Goal: Information Seeking & Learning: Learn about a topic

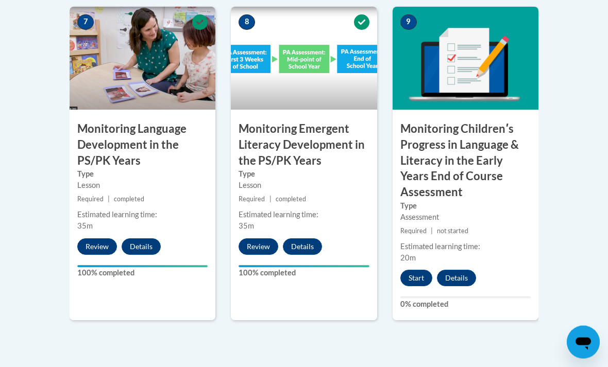
click at [420, 271] on button "Start" at bounding box center [416, 279] width 32 height 16
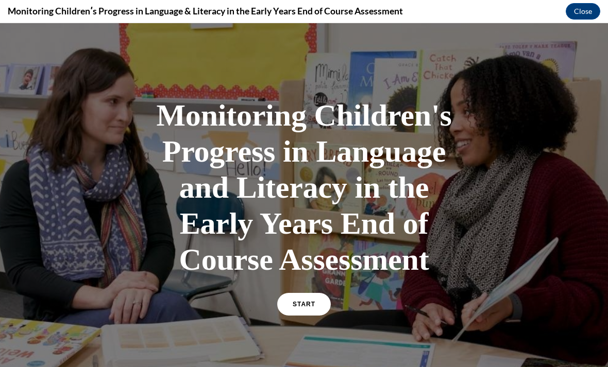
click at [315, 306] on span "START" at bounding box center [304, 304] width 23 height 7
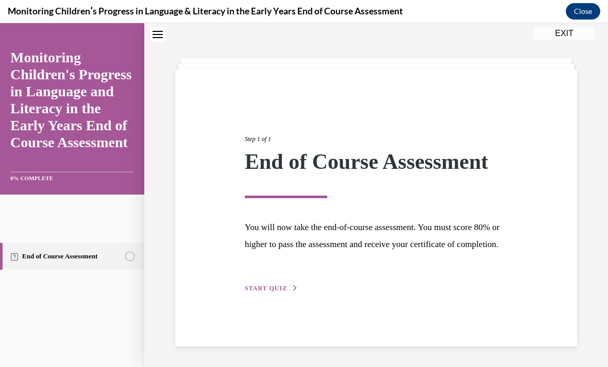
scroll to position [38, 0]
click at [268, 292] on span "START QUIZ" at bounding box center [266, 288] width 42 height 7
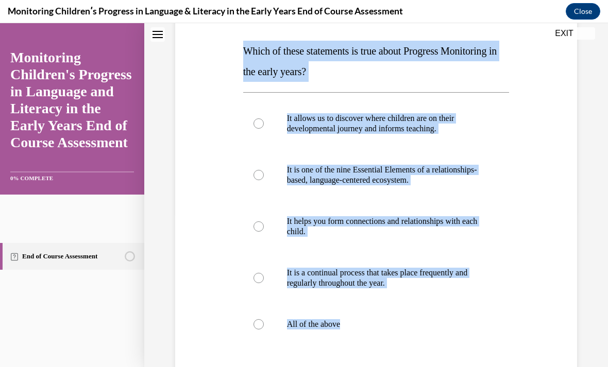
scroll to position [156, 0]
click at [315, 334] on label "All of the above" at bounding box center [376, 324] width 266 height 41
click at [264, 330] on input "All of the above" at bounding box center [259, 325] width 10 height 10
radio input "true"
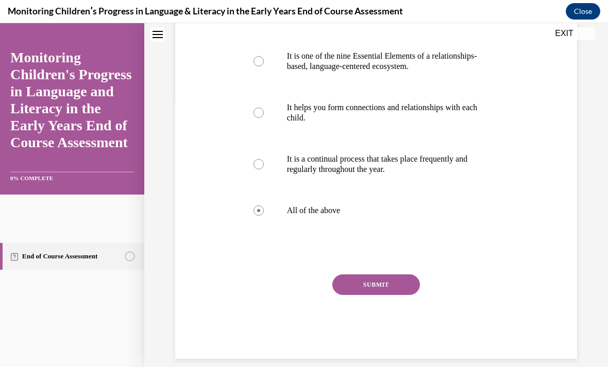
click at [396, 285] on button "SUBMIT" at bounding box center [376, 285] width 88 height 21
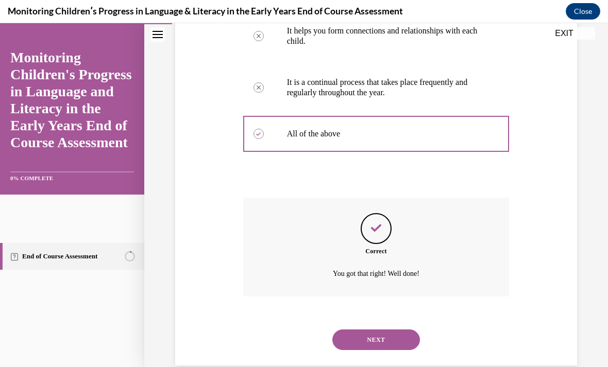
scroll to position [353, 0]
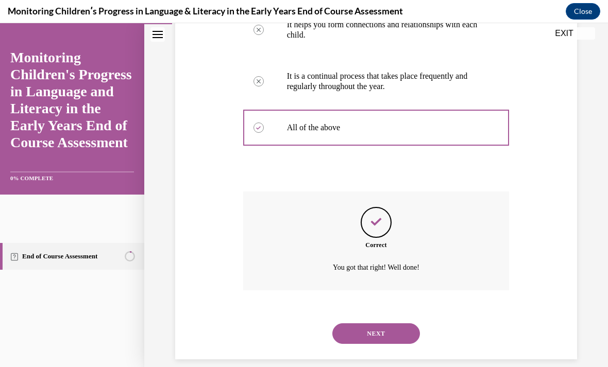
click at [380, 331] on button "NEXT" at bounding box center [376, 334] width 88 height 21
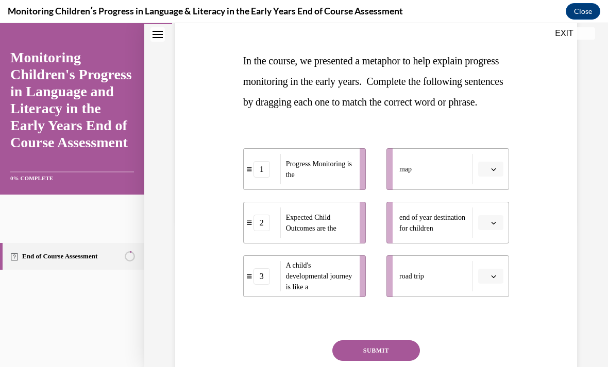
scroll to position [147, 0]
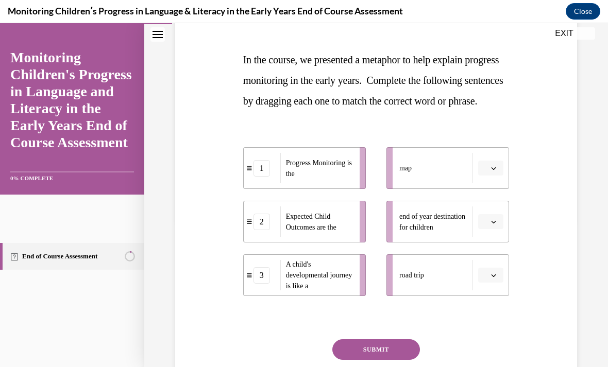
click at [489, 176] on button "button" at bounding box center [490, 168] width 25 height 15
click at [521, 143] on div "Question 02/16 In the course, we presented a metaphor to help explain progress …" at bounding box center [376, 194] width 407 height 459
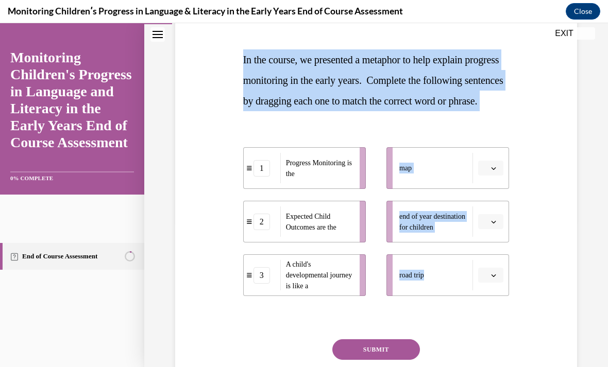
copy div "In the course, we presented a metaphor to help explain progress monitoring in t…"
click at [530, 223] on div "Question 02/16 In the course, we presented a metaphor to help explain progress …" at bounding box center [376, 194] width 407 height 459
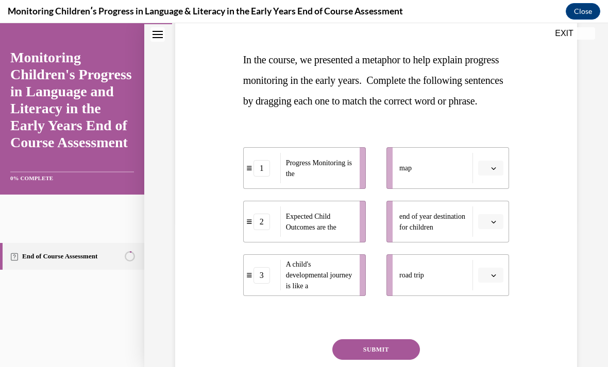
click at [496, 278] on icon "button" at bounding box center [493, 275] width 5 height 5
click at [493, 233] on div "1" at bounding box center [490, 232] width 26 height 21
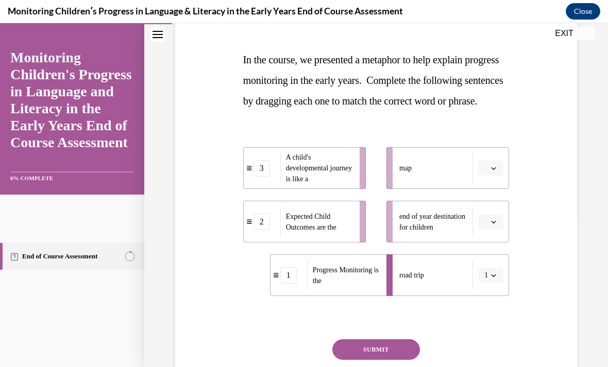
click at [497, 230] on button "button" at bounding box center [490, 221] width 25 height 15
click at [495, 306] on div "2" at bounding box center [490, 306] width 26 height 21
click at [500, 176] on button "button" at bounding box center [490, 168] width 25 height 15
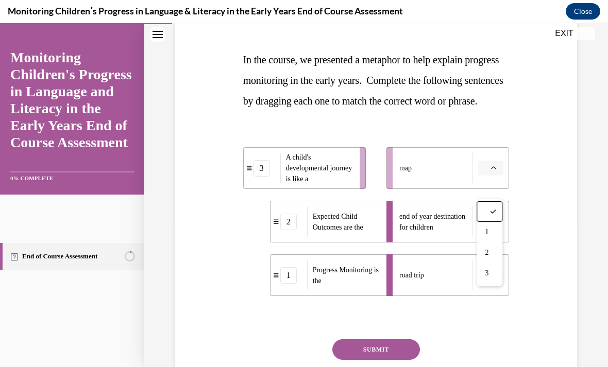
click at [494, 277] on div "3" at bounding box center [490, 273] width 26 height 21
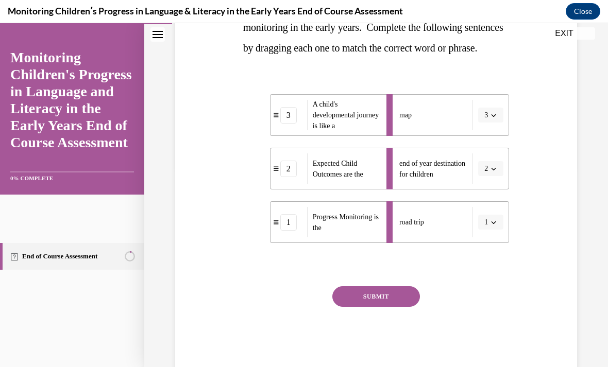
click at [412, 307] on button "SUBMIT" at bounding box center [376, 297] width 88 height 21
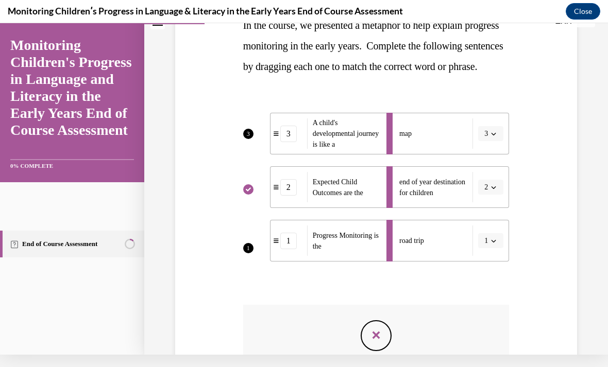
scroll to position [188, 0]
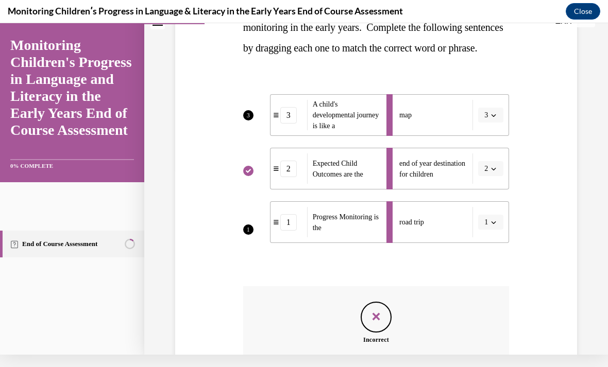
click at [499, 136] on li "map 3" at bounding box center [448, 115] width 123 height 42
click at [496, 136] on li "map 3" at bounding box center [448, 115] width 123 height 42
click at [493, 136] on li "map 3" at bounding box center [448, 115] width 123 height 42
click at [494, 243] on li "road trip 1" at bounding box center [448, 223] width 123 height 42
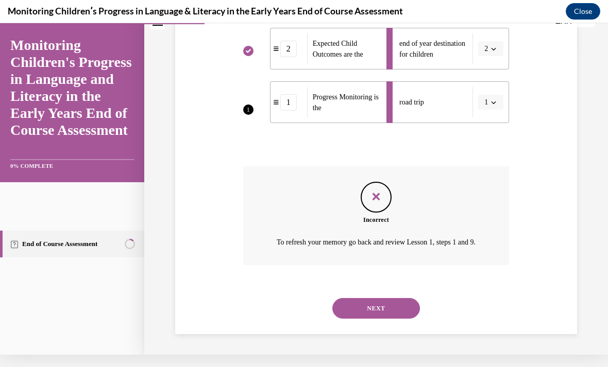
scroll to position [327, 0]
click at [398, 303] on button "NEXT" at bounding box center [376, 308] width 88 height 21
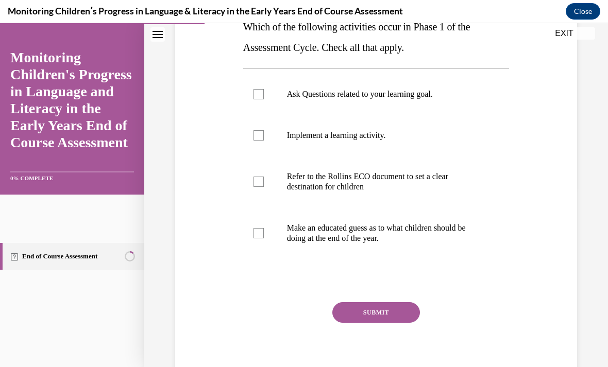
scroll to position [187, 0]
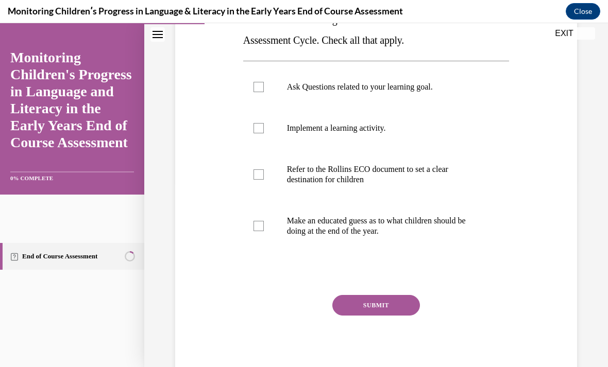
copy div "Which of the following activities occur in Phase 1 of the Assessment Cycle. Che…"
click at [305, 259] on div "Question 03/16 Which of the following activities occur in Phase 1 of the Assess…" at bounding box center [376, 168] width 266 height 424
click at [359, 82] on p "Ask Questions related to your learning goal." at bounding box center [385, 87] width 197 height 10
click at [264, 82] on input "Ask Questions related to your learning goal." at bounding box center [259, 87] width 10 height 10
checkbox input "true"
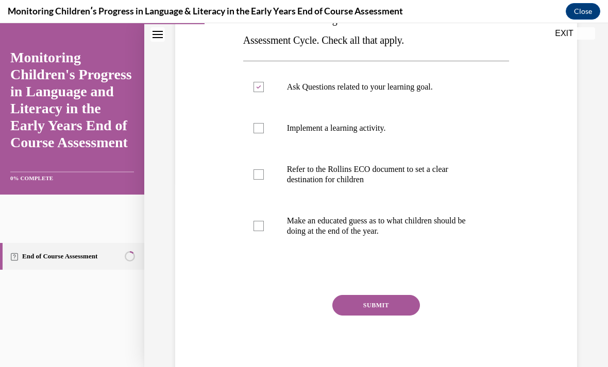
click at [370, 174] on p "Refer to the Rollins ECO document to set a clear destination for children" at bounding box center [385, 174] width 197 height 21
click at [264, 174] on input "Refer to the Rollins ECO document to set a clear destination for children" at bounding box center [259, 175] width 10 height 10
checkbox input "true"
click at [391, 309] on button "SUBMIT" at bounding box center [376, 305] width 88 height 21
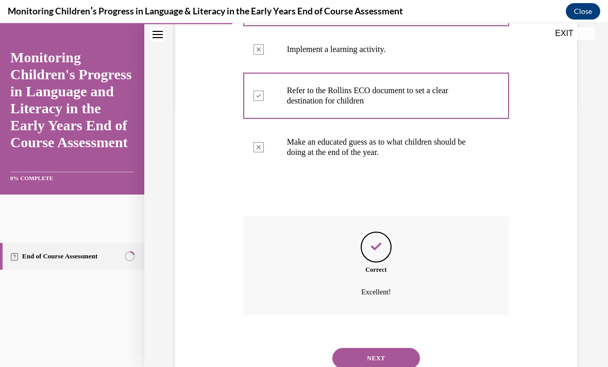
scroll to position [291, 0]
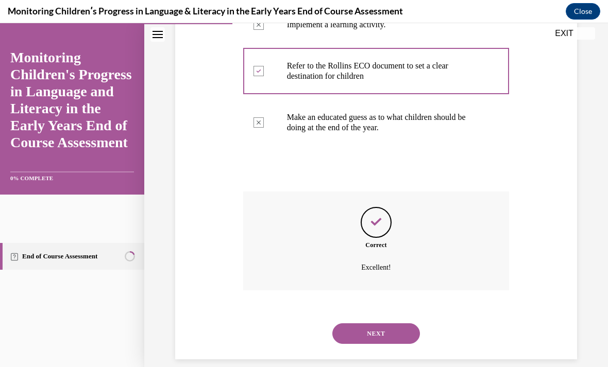
click at [396, 325] on button "NEXT" at bounding box center [376, 334] width 88 height 21
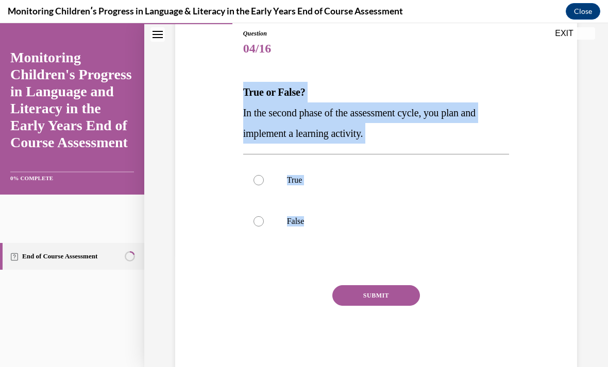
click at [285, 258] on div at bounding box center [376, 264] width 266 height 12
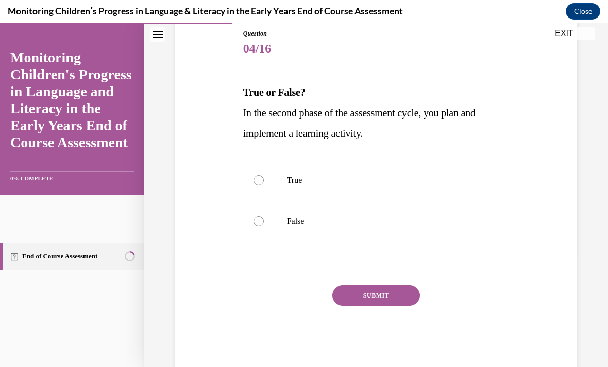
click at [268, 183] on label "True" at bounding box center [376, 180] width 266 height 41
click at [264, 183] on input "True" at bounding box center [259, 180] width 10 height 10
radio input "true"
click at [360, 302] on button "SUBMIT" at bounding box center [376, 296] width 88 height 21
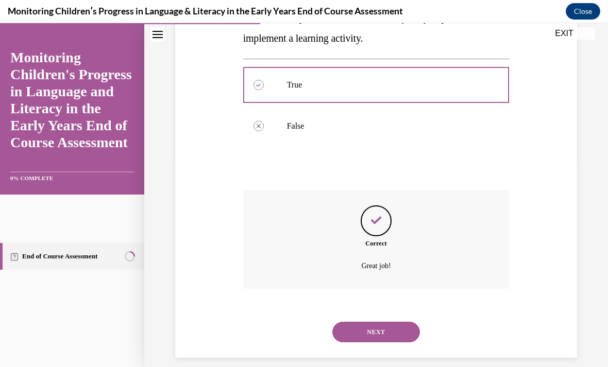
scroll to position [208, 0]
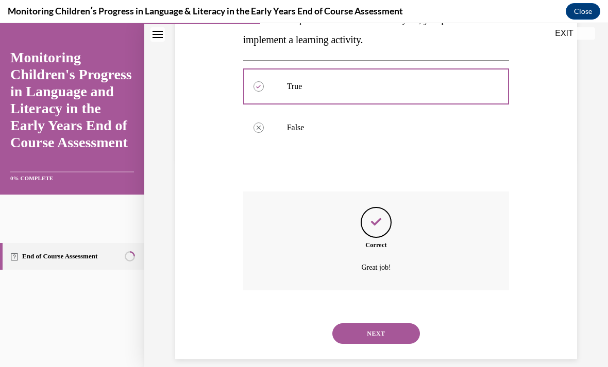
click at [354, 329] on button "NEXT" at bounding box center [376, 334] width 88 height 21
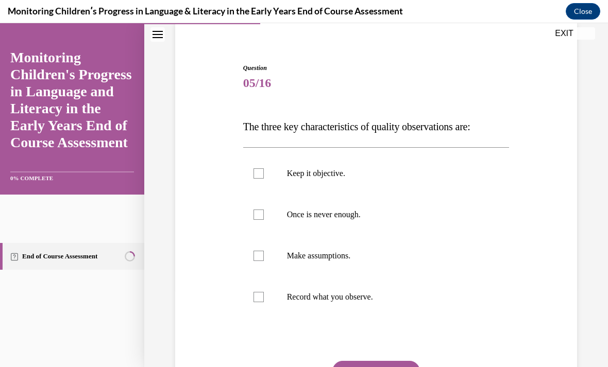
scroll to position [80, 0]
click at [216, 191] on div "Question 05/16 The three key characteristics of quality observations are: Keep …" at bounding box center [376, 238] width 407 height 413
click at [263, 179] on label "Keep it objective." at bounding box center [376, 173] width 266 height 41
click at [263, 179] on input "Keep it objective." at bounding box center [259, 174] width 10 height 10
checkbox input "true"
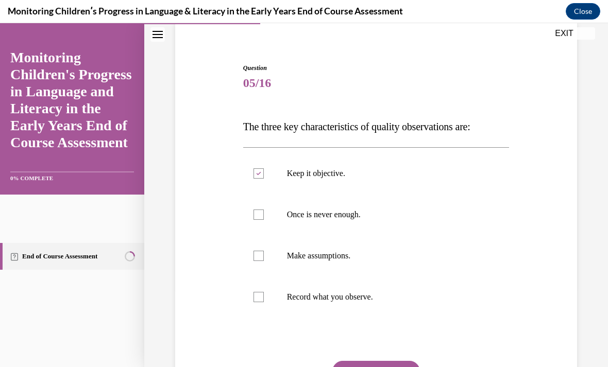
click at [269, 212] on label "Once is never enough." at bounding box center [376, 214] width 266 height 41
click at [264, 212] on input "Once is never enough." at bounding box center [259, 215] width 10 height 10
checkbox input "true"
click at [261, 304] on label "Record what you observe." at bounding box center [376, 297] width 266 height 41
click at [261, 303] on input "Record what you observe." at bounding box center [259, 297] width 10 height 10
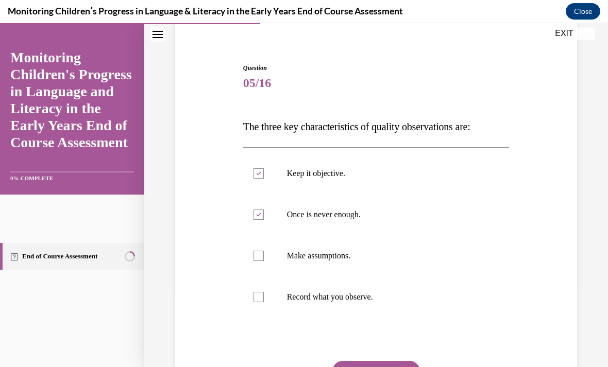
checkbox input "true"
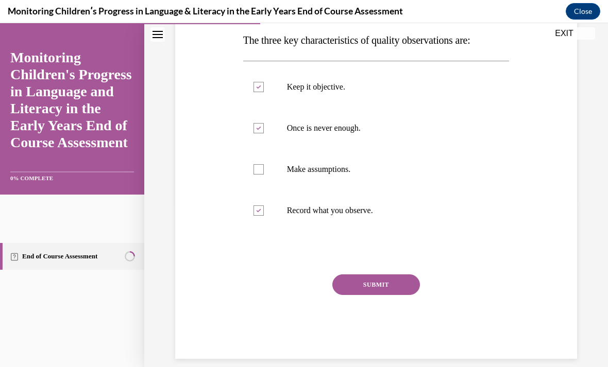
click at [400, 290] on button "SUBMIT" at bounding box center [376, 285] width 88 height 21
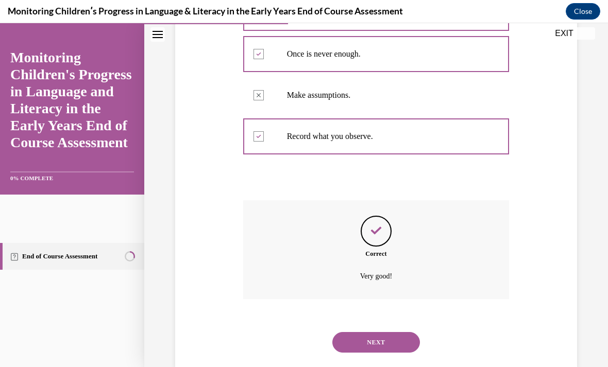
scroll to position [249, 0]
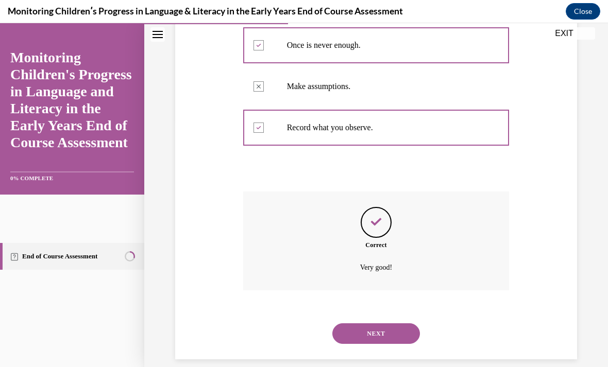
click at [391, 324] on button "NEXT" at bounding box center [376, 334] width 88 height 21
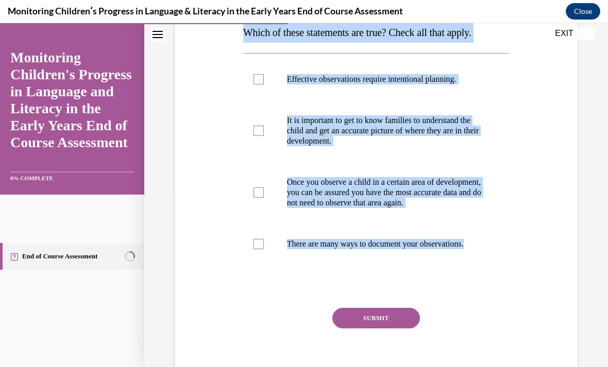
scroll to position [174, 0]
click at [212, 149] on div "Question 06/16 Which of these statements are true? Check all that apply. Effect…" at bounding box center [376, 165] width 407 height 455
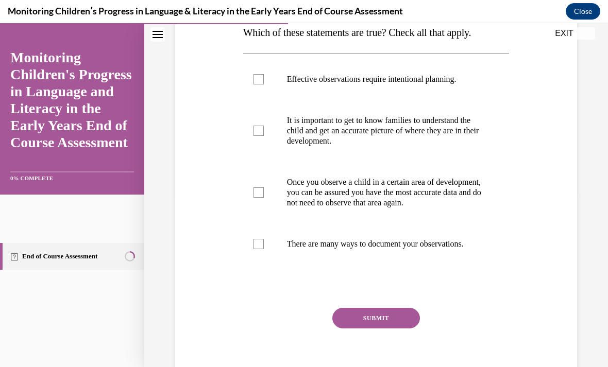
click at [348, 77] on p "Effective observations require intentional planning." at bounding box center [385, 79] width 197 height 10
click at [264, 77] on input "Effective observations require intentional planning." at bounding box center [259, 79] width 10 height 10
checkbox input "true"
click at [388, 127] on p "It is important to get to know families to understand the child and get an accu…" at bounding box center [385, 130] width 197 height 31
click at [264, 127] on input "It is important to get to know families to understand the child and get an accu…" at bounding box center [259, 131] width 10 height 10
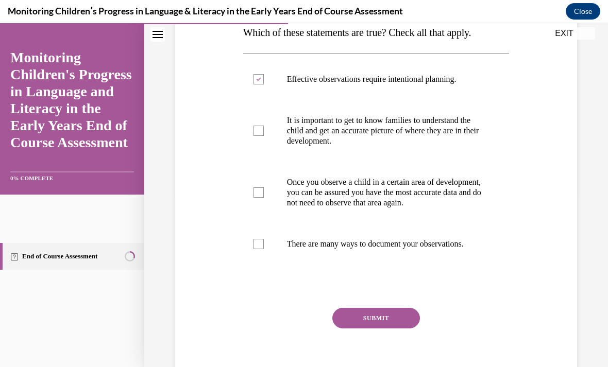
checkbox input "true"
click at [345, 249] on p "There are many ways to document your observations." at bounding box center [385, 244] width 197 height 10
click at [264, 249] on input "There are many ways to document your observations." at bounding box center [259, 244] width 10 height 10
checkbox input "true"
click at [389, 329] on button "SUBMIT" at bounding box center [376, 318] width 88 height 21
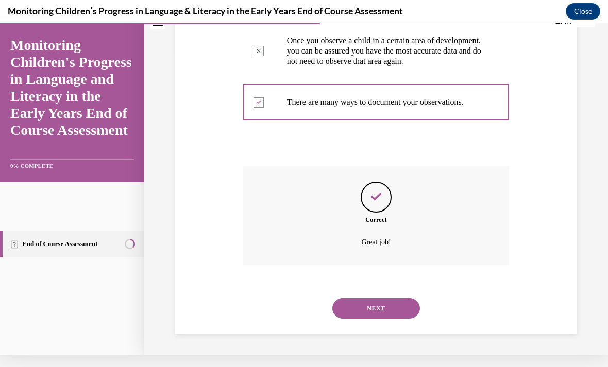
scroll to position [311, 0]
click at [385, 302] on button "NEXT" at bounding box center [376, 308] width 88 height 21
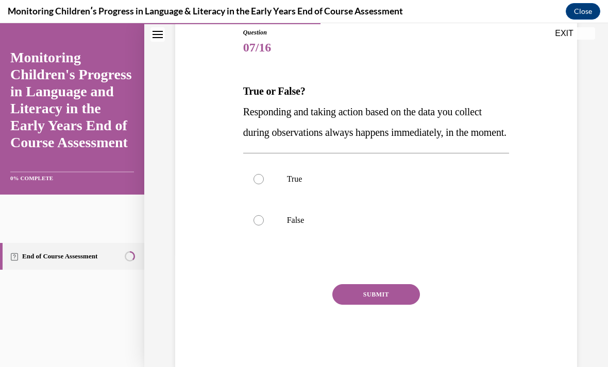
scroll to position [115, 0]
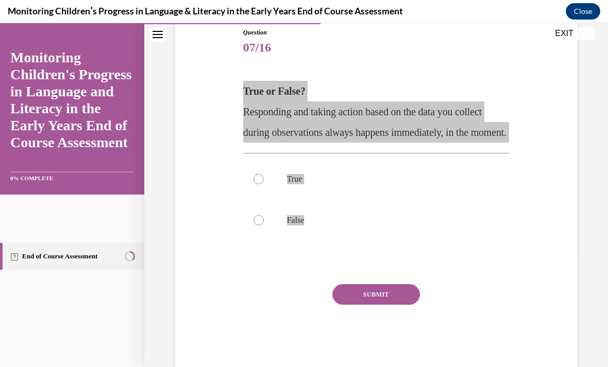
click at [455, 0] on div "Monitoring Childrenʹs Progress in Language & Literacy in the Early Years End of…" at bounding box center [304, 11] width 608 height 23
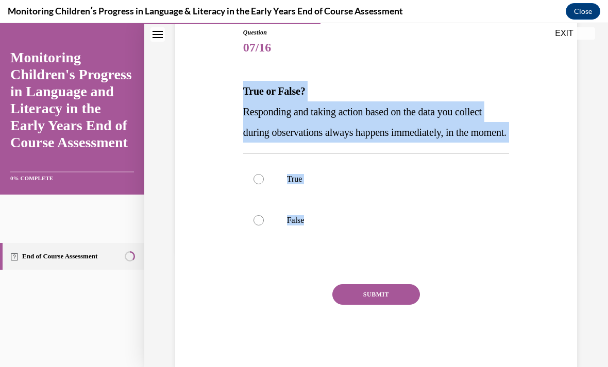
click at [304, 241] on label "False" at bounding box center [376, 220] width 266 height 41
click at [264, 226] on input "False" at bounding box center [259, 220] width 10 height 10
radio input "true"
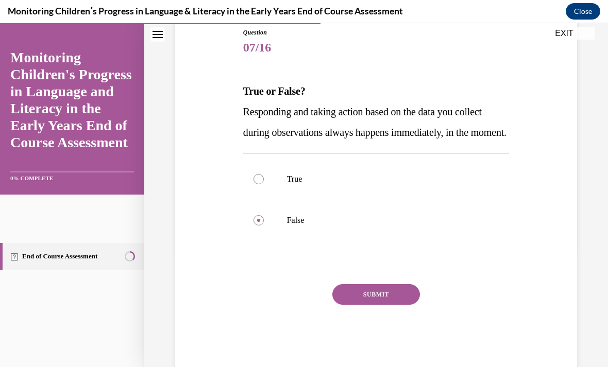
click at [394, 305] on button "SUBMIT" at bounding box center [376, 295] width 88 height 21
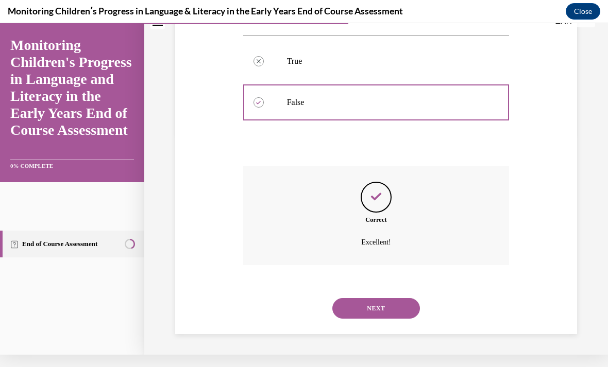
scroll to position [229, 0]
click at [410, 308] on button "NEXT" at bounding box center [376, 308] width 88 height 21
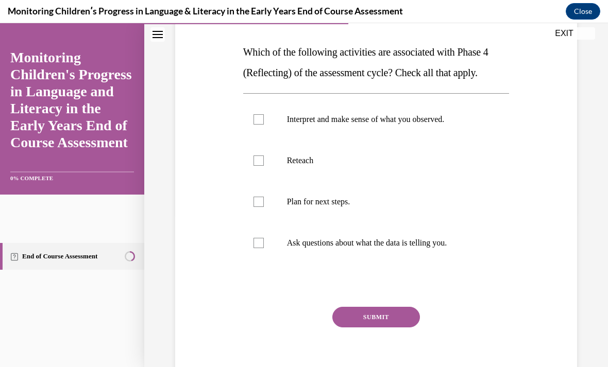
scroll to position [170, 0]
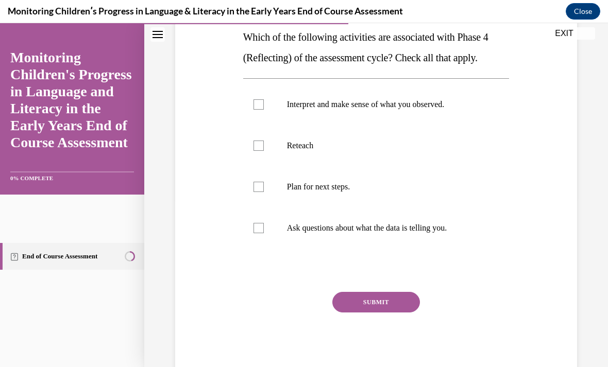
click at [205, 161] on div "Question 08/16 Which of the following activities are associated with Phase 4 (R…" at bounding box center [376, 160] width 407 height 434
click at [268, 106] on label "Interpret and make sense of what you observed." at bounding box center [376, 104] width 266 height 41
click at [264, 106] on input "Interpret and make sense of what you observed." at bounding box center [259, 104] width 10 height 10
checkbox input "true"
click at [269, 187] on label "Plan for next steps." at bounding box center [376, 186] width 266 height 41
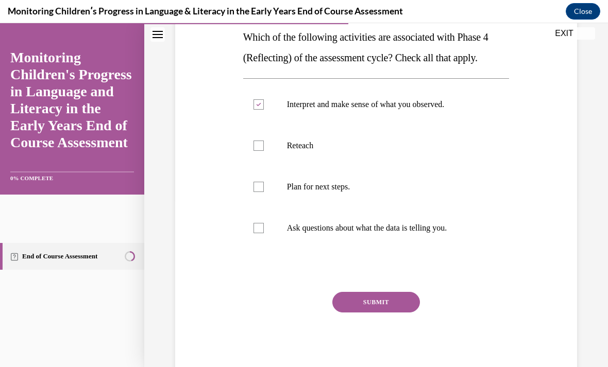
click at [264, 187] on input "Plan for next steps." at bounding box center [259, 187] width 10 height 10
checkbox input "true"
click at [270, 227] on label "Ask questions about what the data is telling you." at bounding box center [376, 228] width 266 height 41
click at [264, 227] on input "Ask questions about what the data is telling you." at bounding box center [259, 228] width 10 height 10
checkbox input "true"
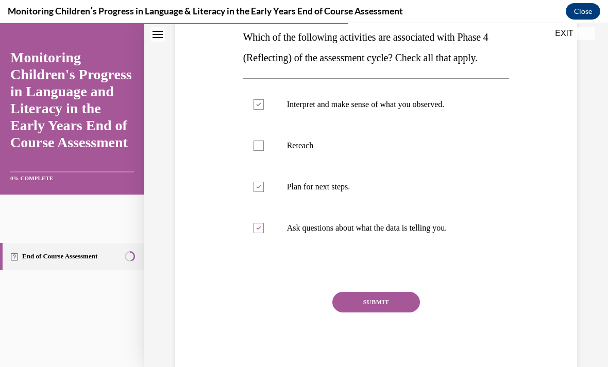
click at [390, 300] on button "SUBMIT" at bounding box center [376, 302] width 88 height 21
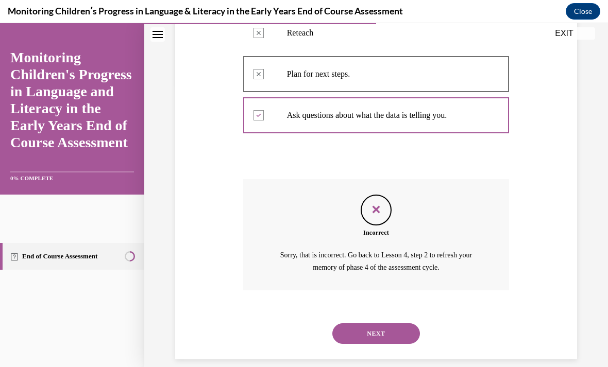
scroll to position [282, 0]
click at [392, 324] on button "NEXT" at bounding box center [376, 334] width 88 height 21
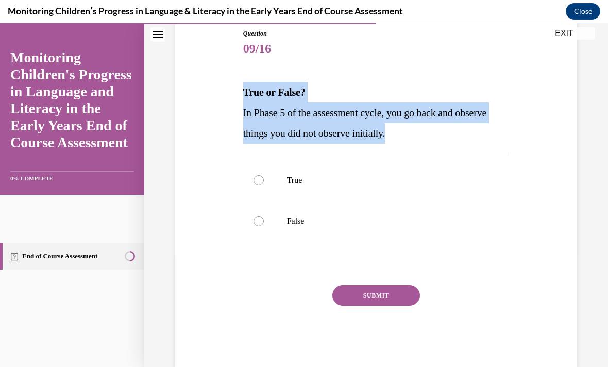
click at [295, 187] on label "True" at bounding box center [376, 180] width 266 height 41
click at [264, 186] on input "True" at bounding box center [259, 180] width 10 height 10
radio input "true"
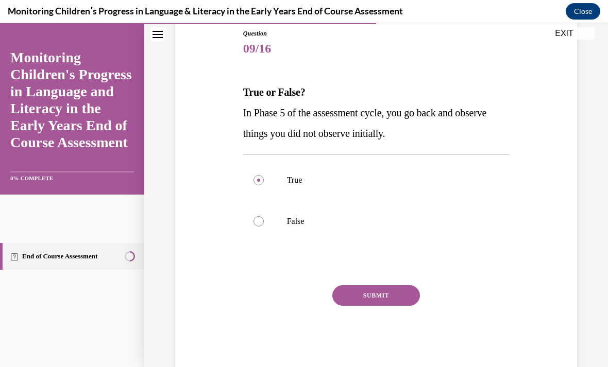
click at [394, 292] on button "SUBMIT" at bounding box center [376, 296] width 88 height 21
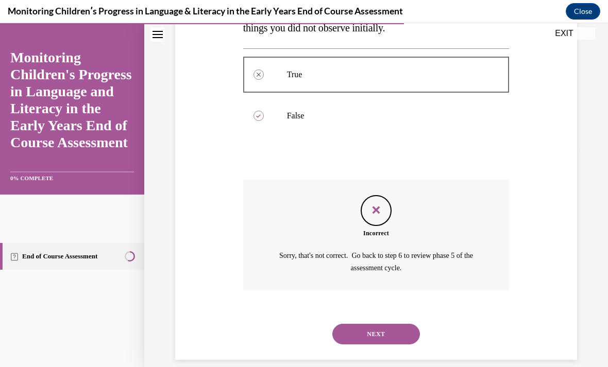
scroll to position [220, 0]
click at [389, 324] on button "NEXT" at bounding box center [376, 334] width 88 height 21
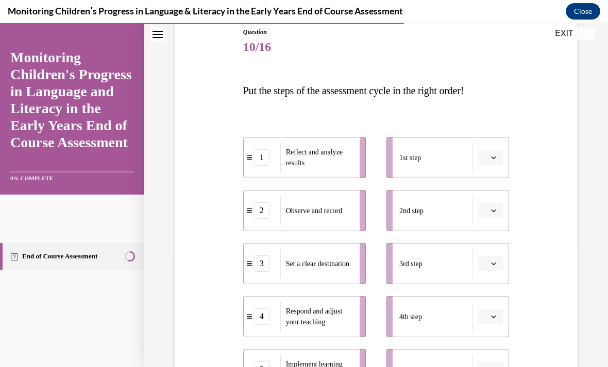
scroll to position [120, 0]
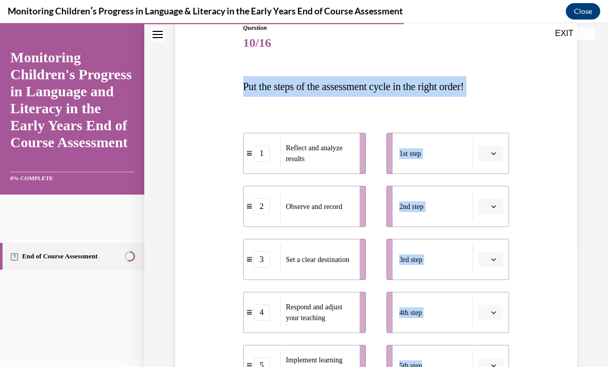
click at [526, 108] on div "Question 10/16 Put the steps of the assessment cycle in the right order! 1 Refl…" at bounding box center [376, 253] width 407 height 522
click at [542, 107] on div "Question 10/16 Put the steps of the assessment cycle in the right order! 1 Refl…" at bounding box center [376, 253] width 407 height 522
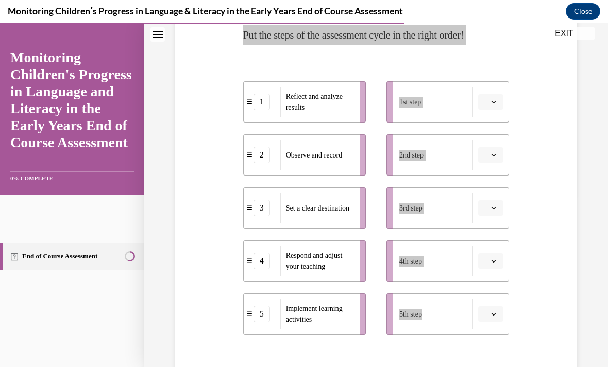
scroll to position [172, 0]
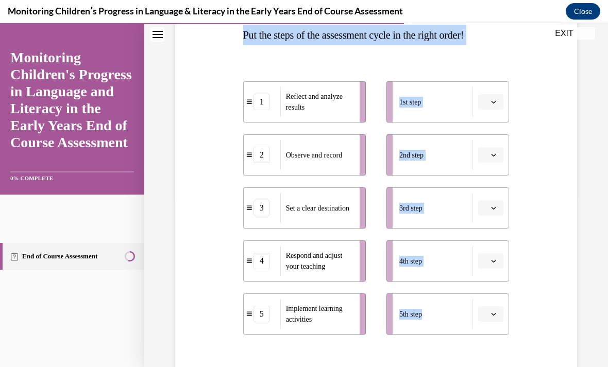
click at [219, 83] on div "Question 10/16 Put the steps of the assessment cycle in the right order! 1 Refl…" at bounding box center [376, 202] width 407 height 522
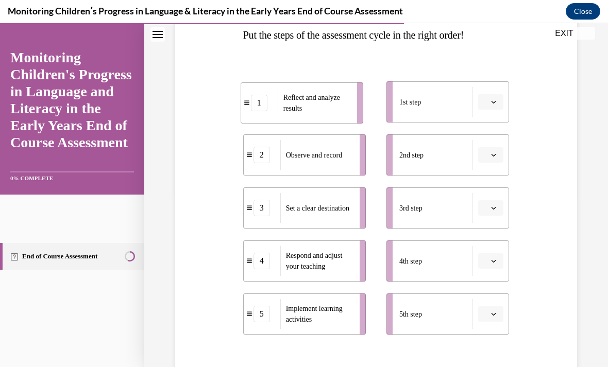
click at [297, 94] on span "Reflect and analyze results" at bounding box center [311, 103] width 57 height 19
click at [499, 155] on button "button" at bounding box center [490, 154] width 25 height 15
click at [545, 138] on div "Question 10/16 Put the steps of the assessment cycle in the right order! 1 Refl…" at bounding box center [376, 202] width 407 height 522
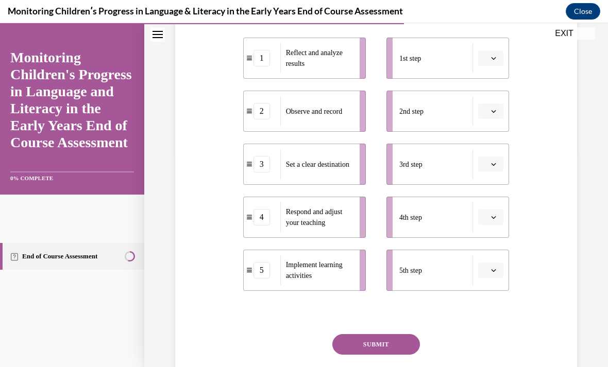
scroll to position [1054, 0]
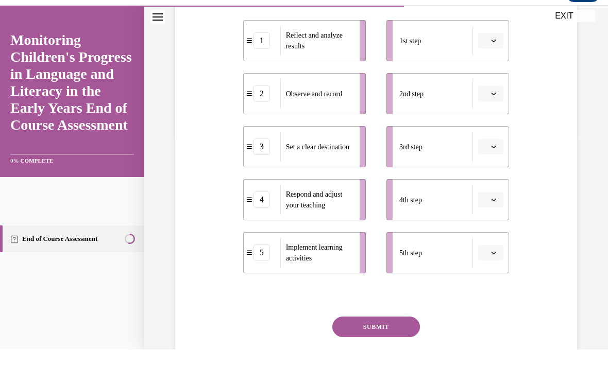
click at [502, 172] on div "Question 10/16 Put the steps of the assessment cycle in the right order! 1 Refl…" at bounding box center [376, 140] width 407 height 522
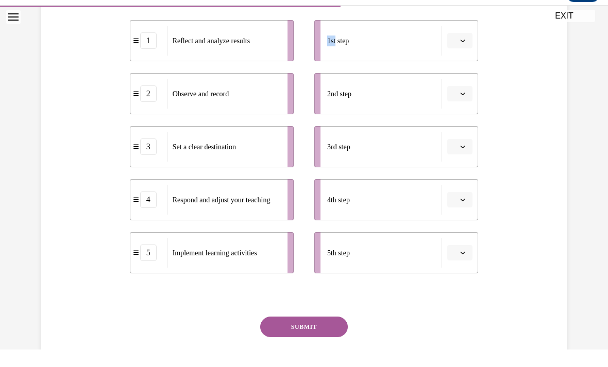
click at [74, 150] on div "Question 10/16 Put the steps of the assessment cycle in the right order! 1 Refl…" at bounding box center [304, 140] width 531 height 522
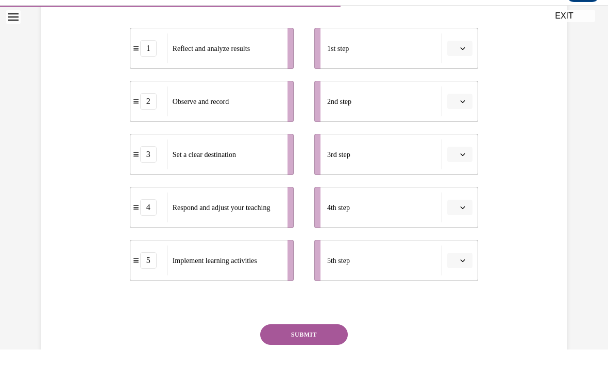
click at [453, 54] on button "button" at bounding box center [459, 48] width 25 height 15
click at [522, 81] on div "Question 10/16 Put the steps of the assessment cycle in the right order! 1 Refl…" at bounding box center [304, 148] width 531 height 522
click at [156, 67] on li "1 Reflect and analyze results" at bounding box center [212, 48] width 164 height 41
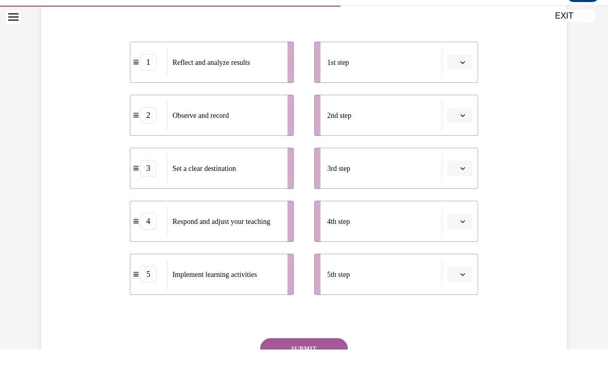
scroll to position [193, 0]
click at [145, 194] on ul "1 Reflect and analyze results 2 Observe and record 3 Set a clear destination 4 …" at bounding box center [217, 169] width 174 height 254
click at [150, 189] on li "3 Set a clear destination" at bounding box center [212, 168] width 164 height 41
click at [148, 94] on ul "1 Reflect and analyze results 2 Observe and record 3 Set a clear destination 4 …" at bounding box center [217, 169] width 174 height 254
click at [470, 80] on li "1st step" at bounding box center [396, 62] width 164 height 41
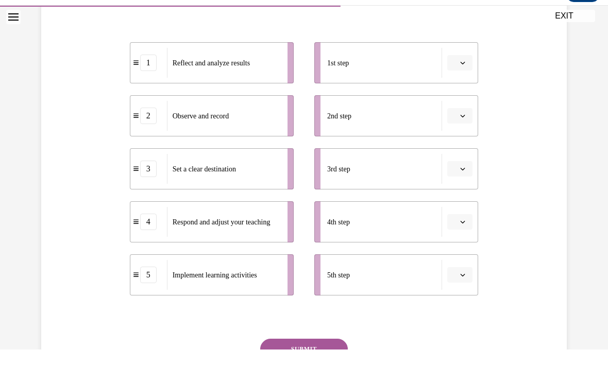
click at [459, 80] on li "1st step" at bounding box center [396, 62] width 164 height 41
click at [455, 80] on li "1st step" at bounding box center [396, 62] width 164 height 41
click at [453, 76] on li "1st step" at bounding box center [396, 62] width 164 height 41
click at [460, 80] on li "1st step" at bounding box center [396, 62] width 164 height 41
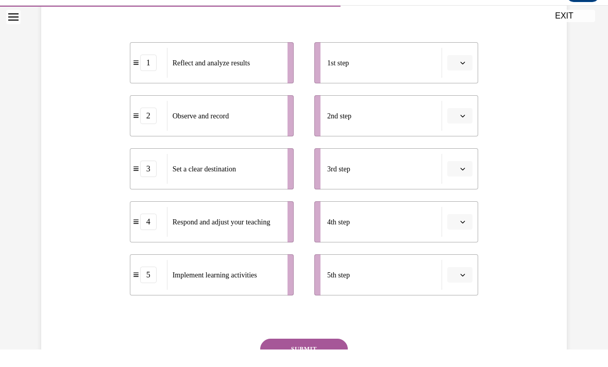
click at [466, 78] on li "1st step" at bounding box center [396, 62] width 164 height 41
click at [460, 69] on button "button" at bounding box center [459, 62] width 25 height 15
click at [463, 169] on div "4" at bounding box center [459, 168] width 26 height 21
click at [461, 78] on li "1st step 4" at bounding box center [396, 62] width 164 height 41
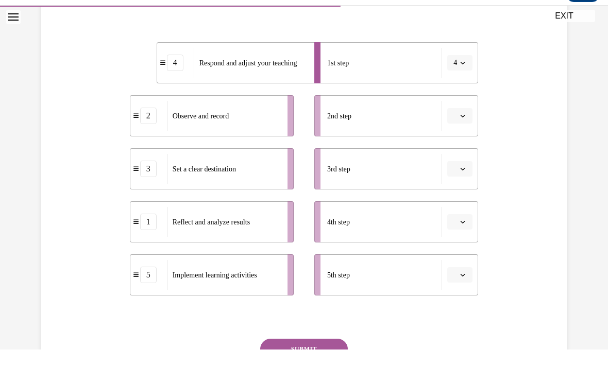
click at [463, 85] on ul "1st step 4 2nd step 3rd step 4th step 5th step" at bounding box center [391, 169] width 174 height 254
click at [466, 80] on li "1st step 4" at bounding box center [396, 62] width 164 height 41
click at [463, 87] on ul "1st step 4 2nd step 3rd step 4th step 5th step" at bounding box center [391, 169] width 174 height 254
click at [460, 93] on ul "1st step 4 2nd step 3rd step 4th step 5th step" at bounding box center [391, 169] width 174 height 254
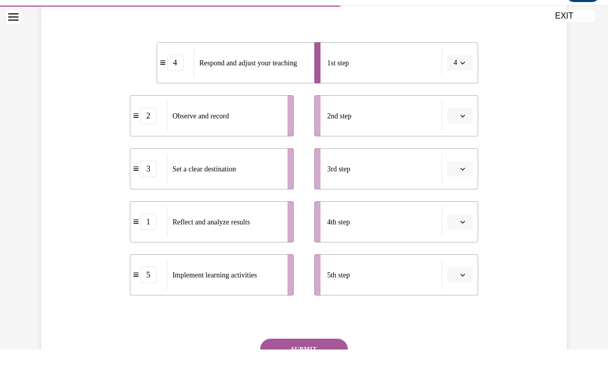
click at [461, 86] on ul "1st step 4 2nd step 3rd step 4th step 5th step" at bounding box center [391, 169] width 174 height 254
click at [456, 85] on ul "1st step 4 2nd step 3rd step 4th step 5th step" at bounding box center [391, 169] width 174 height 254
click at [468, 82] on li "1st step 4" at bounding box center [396, 62] width 164 height 41
click at [464, 82] on li "1st step 4" at bounding box center [396, 62] width 164 height 41
click at [463, 80] on li "1st step 4" at bounding box center [396, 62] width 164 height 41
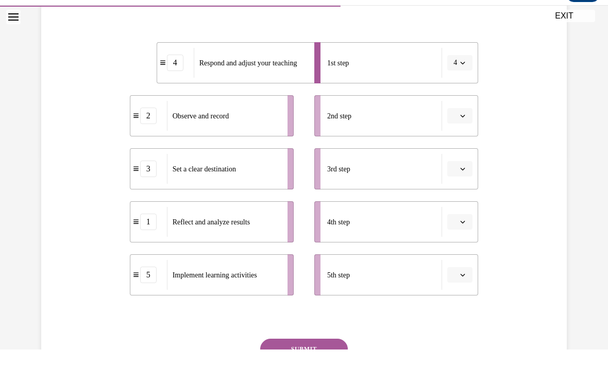
click at [463, 80] on li "1st step 4" at bounding box center [396, 62] width 164 height 41
click at [463, 77] on li "1st step 4" at bounding box center [396, 62] width 164 height 41
click at [521, 110] on div "Question 10/16 Put the steps of the assessment cycle in the right order! 4 Resp…" at bounding box center [304, 163] width 531 height 522
click at [463, 82] on li "1st step 4" at bounding box center [396, 62] width 164 height 41
click at [465, 86] on ul "1st step 4 2nd step 3rd step 4th step 5th step" at bounding box center [391, 169] width 174 height 254
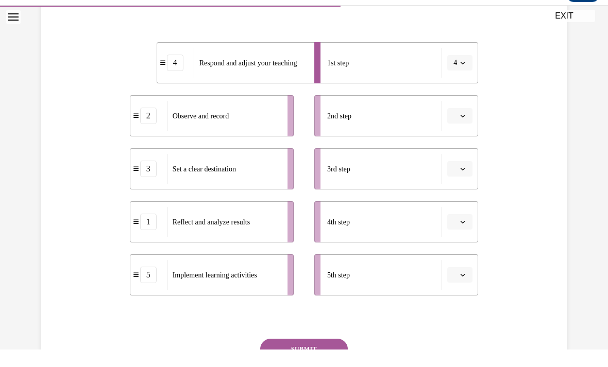
click at [460, 86] on ul "1st step 4 2nd step 3rd step 4th step 5th step" at bounding box center [391, 169] width 174 height 254
click at [455, 76] on li "1st step 4" at bounding box center [396, 62] width 164 height 41
click at [467, 103] on li "2nd step" at bounding box center [396, 115] width 164 height 41
click at [469, 138] on ul "1st step 4 2nd step 3rd step 4th step 5th step" at bounding box center [391, 169] width 174 height 254
click at [462, 81] on li "1st step 4" at bounding box center [396, 62] width 164 height 41
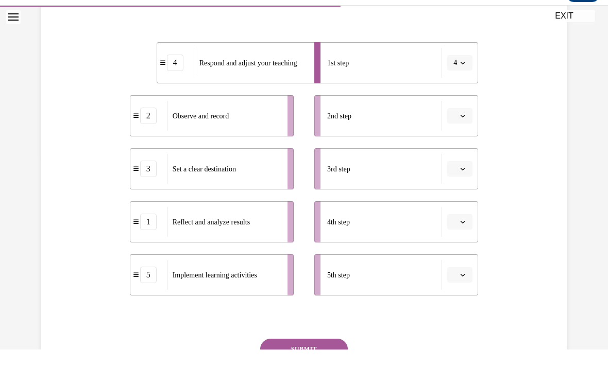
click at [463, 78] on li "1st step 4" at bounding box center [396, 62] width 164 height 41
click at [461, 78] on li "1st step 4" at bounding box center [396, 62] width 164 height 41
click at [460, 80] on li "1st step 4" at bounding box center [396, 62] width 164 height 41
click at [461, 80] on li "1st step 4" at bounding box center [396, 62] width 164 height 41
click at [462, 78] on li "1st step 4" at bounding box center [396, 62] width 164 height 41
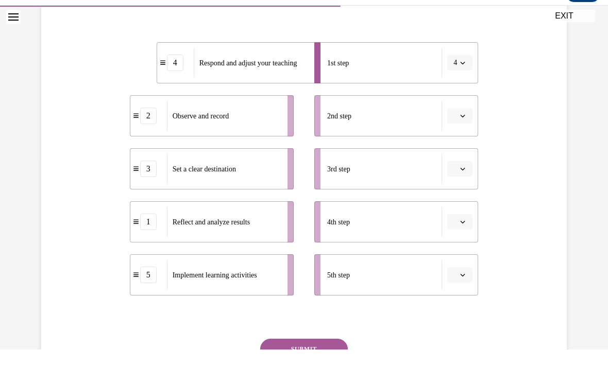
click at [463, 81] on li "1st step 4" at bounding box center [396, 62] width 164 height 41
click at [463, 83] on li "1st step 4" at bounding box center [396, 62] width 164 height 41
click at [462, 83] on li "1st step 4" at bounding box center [396, 62] width 164 height 41
click at [461, 89] on ul "1st step 4 2nd step 3rd step 4th step 5th step" at bounding box center [391, 169] width 174 height 254
click at [460, 87] on ul "1st step 4 2nd step 3rd step 4th step 5th step" at bounding box center [391, 169] width 174 height 254
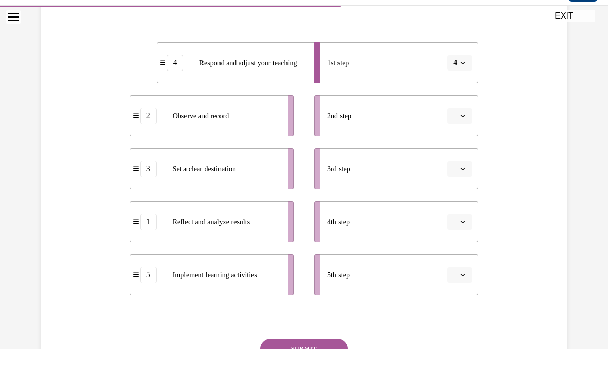
click at [459, 81] on li "1st step 4" at bounding box center [396, 62] width 164 height 41
click at [458, 82] on li "1st step 4" at bounding box center [396, 62] width 164 height 41
click at [462, 82] on li "1st step 4" at bounding box center [396, 62] width 164 height 41
click at [459, 83] on ul "1st step 4 2nd step 3rd step 4th step 5th step" at bounding box center [391, 169] width 174 height 254
click at [459, 82] on li "1st step 4" at bounding box center [396, 62] width 164 height 41
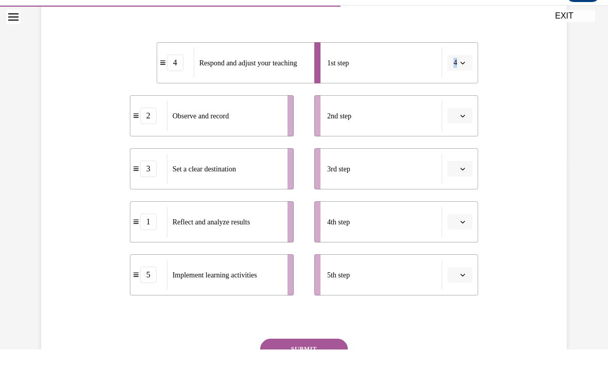
click at [455, 79] on li "1st step 4" at bounding box center [396, 62] width 164 height 41
click at [495, 110] on div "Question 10/16 Put the steps of the assessment cycle in the right order! 4 Resp…" at bounding box center [304, 163] width 531 height 522
click at [463, 79] on li "1st step 4" at bounding box center [396, 62] width 164 height 41
click at [462, 82] on li "1st step 4" at bounding box center [396, 62] width 164 height 41
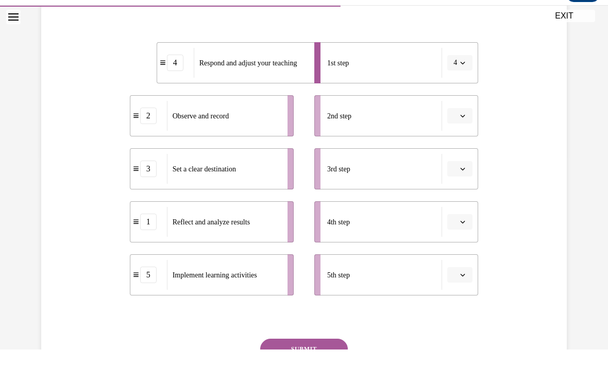
click at [458, 81] on li "1st step 4" at bounding box center [396, 62] width 164 height 41
click at [458, 83] on li "1st step 4" at bounding box center [396, 62] width 164 height 41
click at [455, 76] on li "1st step 4" at bounding box center [396, 62] width 164 height 41
click at [459, 78] on li "1st step 4" at bounding box center [396, 62] width 164 height 41
click at [145, 202] on li "1 Reflect and analyze results" at bounding box center [212, 222] width 164 height 41
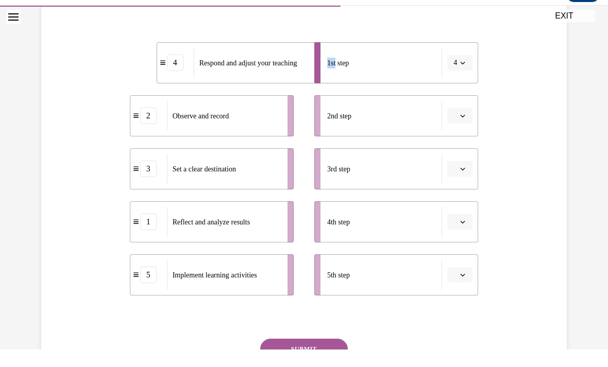
click at [137, 195] on ul "4 Respond and adjust your teaching 2 Observe and record 3 Set a clear destinati…" at bounding box center [217, 169] width 174 height 254
click at [149, 81] on ul "4 Respond and adjust your teaching 2 Observe and record 3 Set a clear destinati…" at bounding box center [217, 169] width 174 height 254
click at [166, 86] on ul "4 Respond and adjust your teaching 2 Observe and record 3 Set a clear destinati…" at bounding box center [217, 169] width 174 height 254
click at [460, 186] on li "3rd step" at bounding box center [396, 168] width 164 height 41
click at [461, 185] on li "3rd step" at bounding box center [396, 168] width 164 height 41
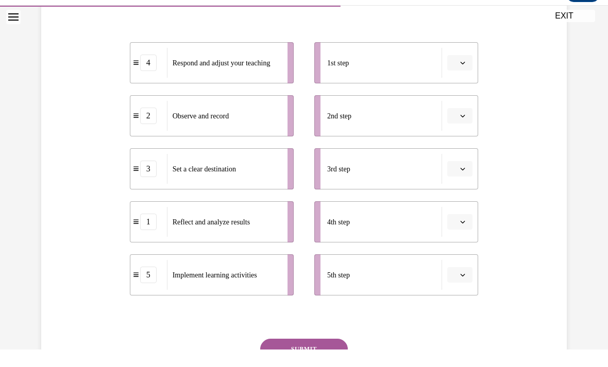
click at [467, 190] on ul "1st step 2nd step 3rd step 4th step 5th step" at bounding box center [391, 169] width 174 height 254
click at [462, 183] on li "3rd step" at bounding box center [396, 168] width 164 height 41
click at [461, 183] on li "3rd step" at bounding box center [396, 168] width 164 height 41
click at [461, 186] on li "3rd step" at bounding box center [396, 168] width 164 height 41
click at [458, 193] on ul "1st step 2nd step 3rd step 4th step 5th step" at bounding box center [391, 169] width 174 height 254
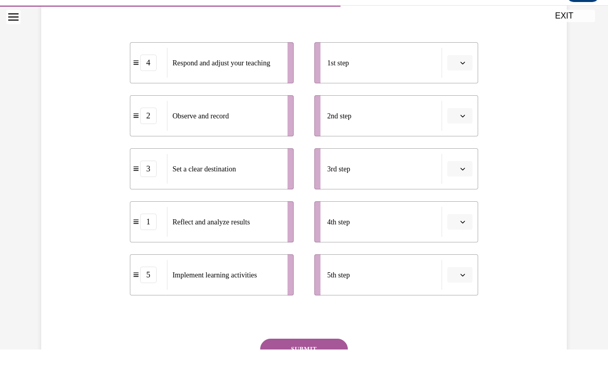
click at [455, 194] on ul "1st step 2nd step 3rd step 4th step 5th step" at bounding box center [391, 169] width 174 height 254
click at [456, 192] on ul "1st step 2nd step 3rd step 4th step 5th step" at bounding box center [391, 169] width 174 height 254
click at [468, 241] on li "4th step" at bounding box center [396, 222] width 164 height 41
click at [462, 79] on li "1st step" at bounding box center [396, 62] width 164 height 41
click at [460, 85] on ul "1st step 2nd step 3rd step 4th step 5th step" at bounding box center [391, 169] width 174 height 254
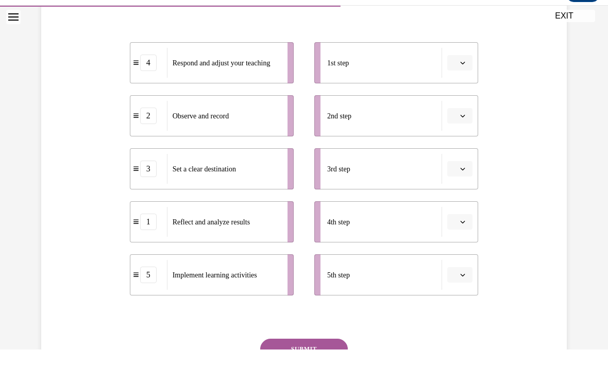
click at [462, 137] on ul "1st step 2nd step 3rd step 4th step 5th step" at bounding box center [391, 169] width 174 height 254
click at [465, 183] on li "3rd step" at bounding box center [396, 168] width 164 height 41
click at [467, 243] on ul "1st step 2nd step 3rd step 4th step 5th step" at bounding box center [391, 169] width 174 height 254
click at [463, 292] on li "5th step" at bounding box center [396, 275] width 164 height 41
click at [459, 228] on button "button" at bounding box center [459, 221] width 25 height 15
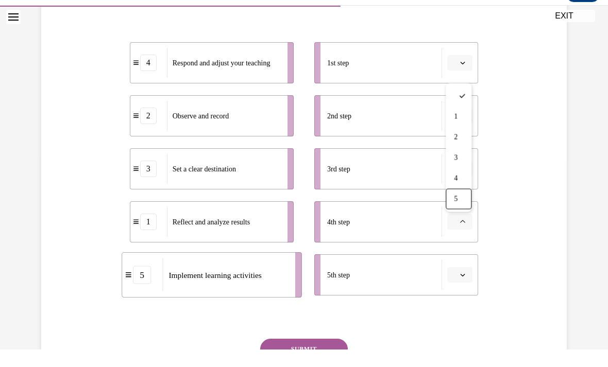
click at [460, 192] on div "5" at bounding box center [459, 199] width 26 height 21
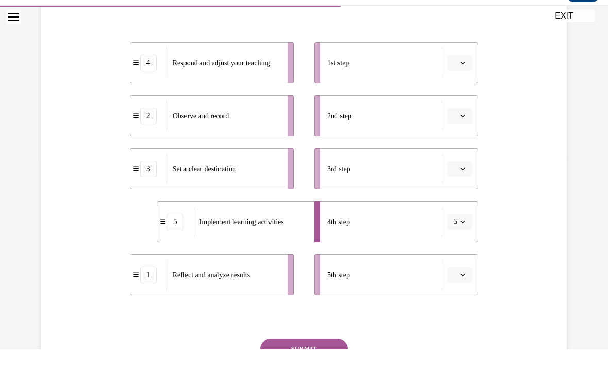
click at [464, 236] on li "4th step 5" at bounding box center [396, 222] width 164 height 41
click at [464, 240] on li "4th step 5" at bounding box center [396, 222] width 164 height 41
click at [458, 229] on button "5" at bounding box center [459, 221] width 25 height 15
click at [463, 235] on li "4th step 5" at bounding box center [396, 222] width 164 height 41
click at [462, 229] on button "5" at bounding box center [459, 221] width 25 height 15
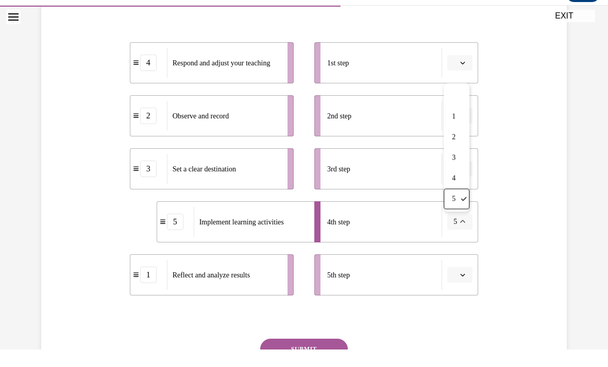
click at [514, 187] on div "Question 10/16 Put the steps of the assessment cycle in the right order! 4 Resp…" at bounding box center [304, 163] width 531 height 522
click at [461, 185] on li "3rd step" at bounding box center [396, 168] width 164 height 41
click at [466, 182] on li "3rd step" at bounding box center [396, 168] width 164 height 41
click at [464, 184] on li "3rd step" at bounding box center [396, 168] width 164 height 41
click at [466, 184] on li "3rd step" at bounding box center [396, 168] width 164 height 41
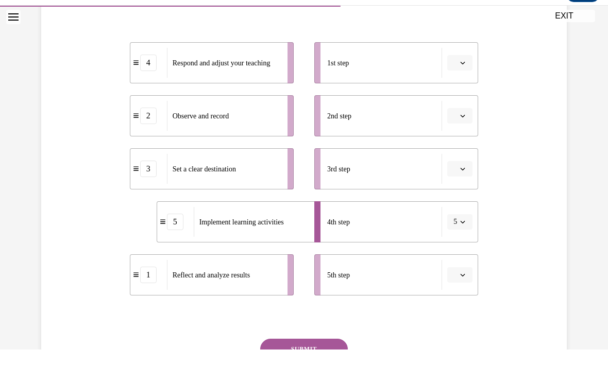
click at [463, 182] on li "3rd step" at bounding box center [396, 168] width 164 height 41
click at [454, 186] on li "3rd step" at bounding box center [396, 168] width 164 height 41
click at [453, 176] on button "button" at bounding box center [459, 168] width 25 height 15
click at [462, 233] on div "2" at bounding box center [460, 233] width 26 height 21
click at [466, 129] on li "2nd step" at bounding box center [396, 115] width 164 height 41
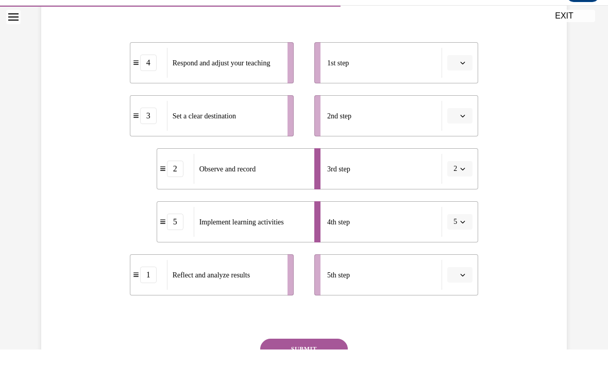
click at [466, 129] on li "2nd step" at bounding box center [396, 115] width 164 height 41
click at [456, 147] on ul "1st step 2nd step 3rd step 2 4th step 5 5th step" at bounding box center [391, 169] width 174 height 254
click at [456, 146] on ul "1st step 2nd step 3rd step 2 4th step 5 5th step" at bounding box center [391, 169] width 174 height 254
click at [461, 186] on li "3rd step 2" at bounding box center [396, 168] width 164 height 41
click at [463, 229] on button "5" at bounding box center [459, 221] width 25 height 15
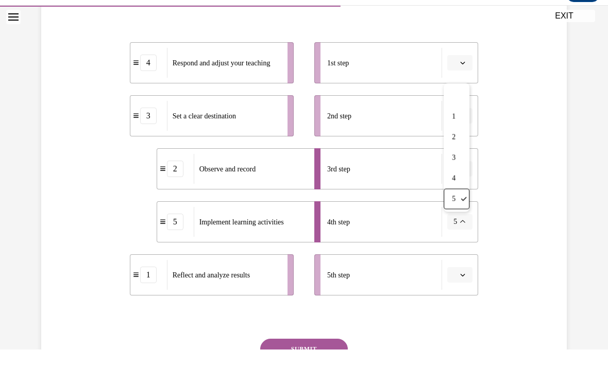
click at [514, 161] on div "Question 10/16 Put the steps of the assessment cycle in the right order! 4 Resp…" at bounding box center [304, 163] width 531 height 522
click at [459, 98] on li "2nd step" at bounding box center [396, 115] width 164 height 41
click at [459, 97] on li "2nd step" at bounding box center [396, 115] width 164 height 41
click at [460, 82] on li "1st step" at bounding box center [396, 62] width 164 height 41
click at [458, 78] on li "1st step" at bounding box center [396, 62] width 164 height 41
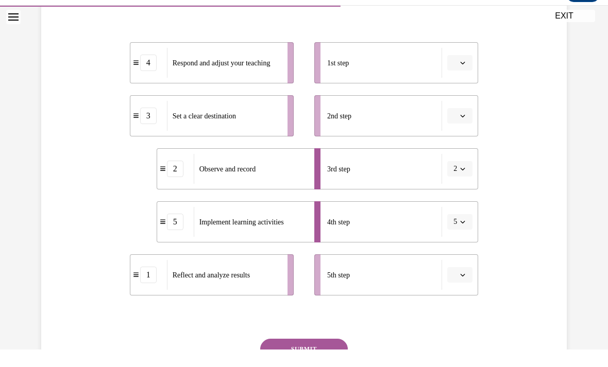
click at [463, 135] on li "2nd step" at bounding box center [396, 115] width 164 height 41
click at [469, 129] on li "2nd step" at bounding box center [396, 115] width 164 height 41
click at [456, 141] on ul "1st step 2nd step 3rd step 2 4th step 5 5th step" at bounding box center [391, 169] width 174 height 254
click at [455, 136] on li "2nd step" at bounding box center [396, 115] width 164 height 41
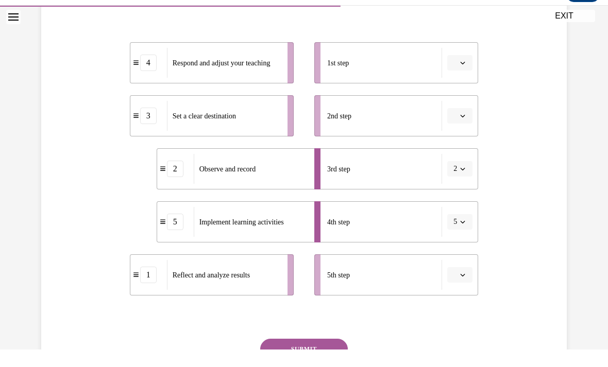
click at [458, 136] on li "2nd step" at bounding box center [396, 115] width 164 height 41
click at [464, 187] on li "3rd step 2" at bounding box center [396, 168] width 164 height 41
click at [466, 185] on li "3rd step 2" at bounding box center [396, 168] width 164 height 41
click at [165, 90] on ul "4 Respond and adjust your teaching 3 Set a clear destination 2 Observe and reco…" at bounding box center [217, 169] width 174 height 254
click at [462, 85] on ul "1st step 2nd step 3rd step 2 4th step 5 5th step" at bounding box center [391, 169] width 174 height 254
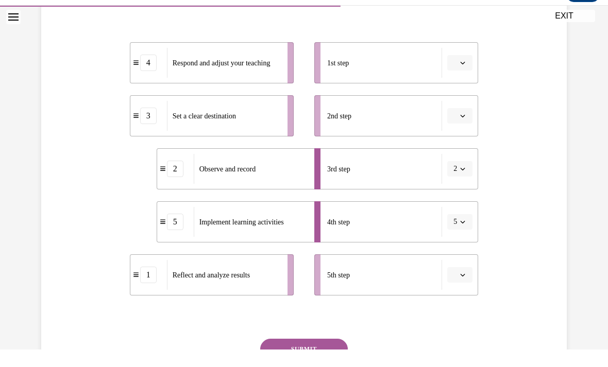
click at [456, 79] on li "1st step" at bounding box center [396, 62] width 164 height 41
click at [469, 76] on li "1st step" at bounding box center [396, 62] width 164 height 41
click at [455, 142] on ul "1st step 2nd step 3rd step 2 4th step 5 5th step" at bounding box center [391, 169] width 174 height 254
click at [456, 189] on li "3rd step 2" at bounding box center [396, 168] width 164 height 41
click at [462, 184] on li "3rd step 2" at bounding box center [396, 168] width 164 height 41
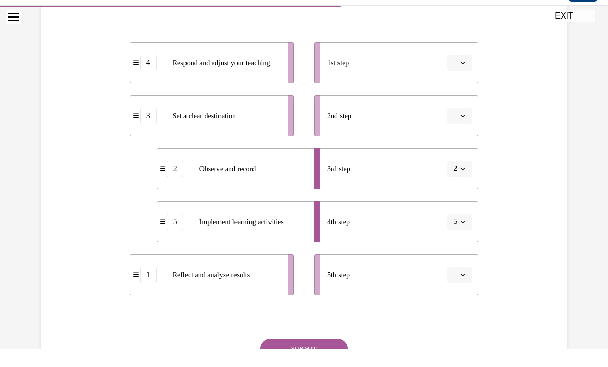
click at [456, 242] on li "4th step 5" at bounding box center [396, 222] width 164 height 41
click at [463, 82] on li "1st step" at bounding box center [396, 62] width 164 height 41
click at [462, 86] on ul "1st step 2nd step 3rd step 2 4th step 5 5th step" at bounding box center [391, 169] width 174 height 254
click at [463, 82] on li "1st step" at bounding box center [396, 62] width 164 height 41
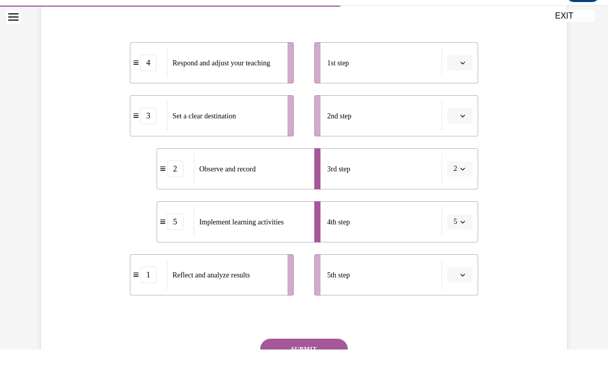
click at [463, 81] on li "1st step" at bounding box center [396, 62] width 164 height 41
click at [466, 86] on ul "1st step 2nd step 3rd step 2 4th step 5 5th step" at bounding box center [391, 169] width 174 height 254
click at [463, 80] on li "1st step" at bounding box center [396, 62] width 164 height 41
click at [456, 81] on li "1st step" at bounding box center [396, 62] width 164 height 41
click at [456, 77] on li "1st step" at bounding box center [396, 62] width 164 height 41
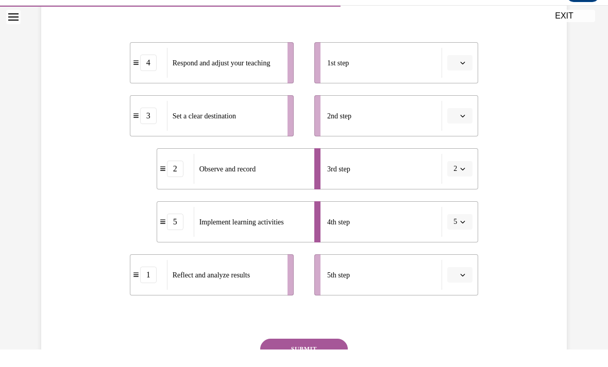
click at [457, 78] on li "1st step" at bounding box center [396, 62] width 164 height 41
click at [466, 86] on ul "1st step 2nd step 3rd step 2 4th step 5 5th step" at bounding box center [391, 169] width 174 height 254
click at [466, 85] on ul "1st step 2nd step 3rd step 2 4th step 5 5th step" at bounding box center [391, 169] width 174 height 254
click at [470, 94] on ul "1st step 2nd step 3rd step 2 4th step 5 5th step" at bounding box center [391, 169] width 174 height 254
click at [469, 94] on ul "1st step 2nd step 3rd step 2 4th step 5 5th step" at bounding box center [391, 169] width 174 height 254
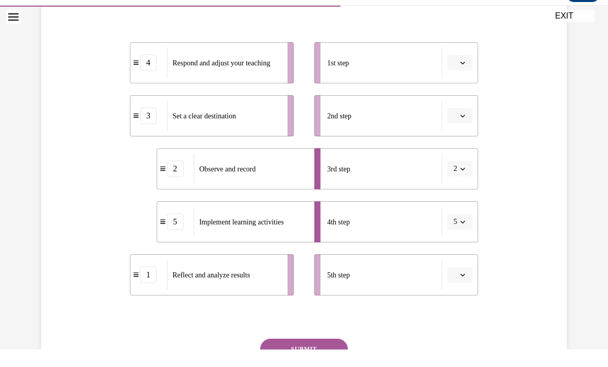
click at [464, 87] on ul "1st step 2nd step 3rd step 2 4th step 5 5th step" at bounding box center [391, 169] width 174 height 254
click at [463, 86] on ul "1st step 2nd step 3rd step 2 4th step 5 5th step" at bounding box center [391, 169] width 174 height 254
click at [464, 82] on li "1st step" at bounding box center [396, 62] width 164 height 41
click at [468, 85] on ul "1st step 2nd step 3rd step 2 4th step 5 5th step" at bounding box center [391, 169] width 174 height 254
click at [465, 83] on li "1st step" at bounding box center [396, 62] width 164 height 41
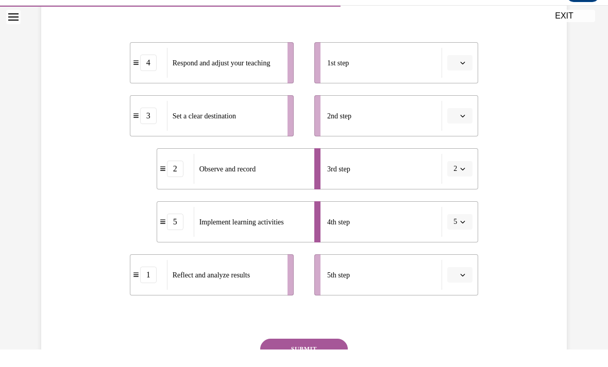
click at [461, 88] on ul "1st step 2nd step 3rd step 2 4th step 5 5th step" at bounding box center [391, 169] width 174 height 254
click at [457, 69] on button "button" at bounding box center [459, 62] width 25 height 15
click at [0, 6] on div "1 2 3 4 5" at bounding box center [0, 6] width 0 height 0
click at [461, 210] on li "4th step 5" at bounding box center [396, 222] width 164 height 41
click at [463, 246] on ul "1st step 2nd step 3rd step 2 4th step 5 5th step" at bounding box center [391, 169] width 174 height 254
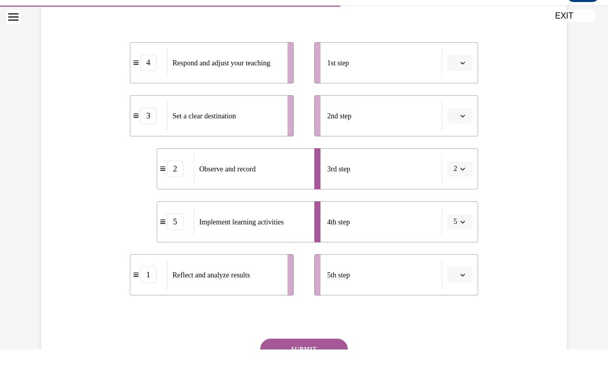
click at [466, 244] on ul "1st step 2nd step 3rd step 2 4th step 5 5th step" at bounding box center [391, 169] width 174 height 254
click at [465, 244] on ul "1st step 2nd step 3rd step 2 4th step 5 5th step" at bounding box center [391, 169] width 174 height 254
click at [466, 252] on ul "1st step 2nd step 3rd step 2 4th step 5 5th step" at bounding box center [391, 169] width 174 height 254
click at [464, 243] on ul "1st step 2nd step 3rd step 2 4th step 5 5th step" at bounding box center [391, 169] width 174 height 254
click at [461, 241] on li "4th step 5" at bounding box center [396, 222] width 164 height 41
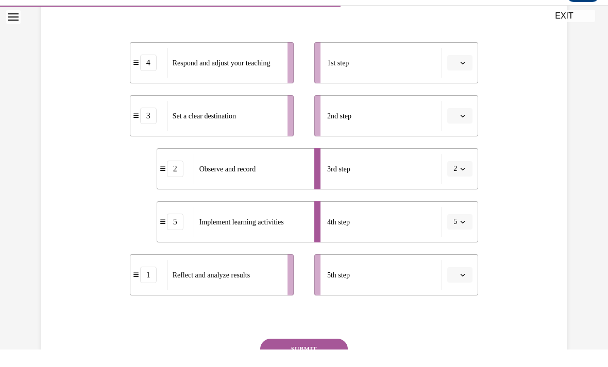
click at [464, 240] on li "4th step 5" at bounding box center [396, 222] width 164 height 41
click at [461, 243] on ul "1st step 2nd step 3rd step 2 4th step 5 5th step" at bounding box center [391, 169] width 174 height 254
click at [463, 243] on ul "1st step 2nd step 3rd step 2 4th step 5 5th step" at bounding box center [391, 169] width 174 height 254
click at [465, 241] on li "4th step 5" at bounding box center [396, 222] width 164 height 41
click at [464, 243] on ul "1st step 2nd step 3rd step 2 4th step 5 5th step" at bounding box center [391, 169] width 174 height 254
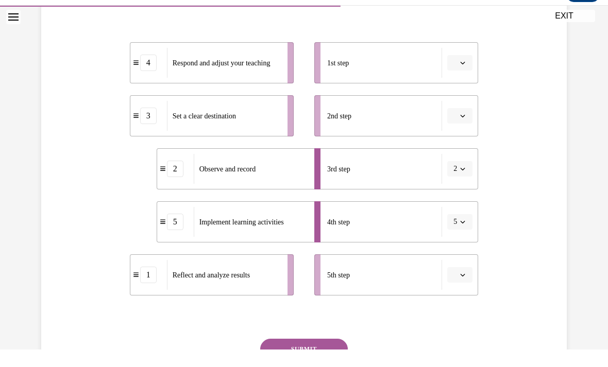
click at [460, 228] on button "5" at bounding box center [459, 221] width 25 height 15
click at [463, 231] on li "4th step 5" at bounding box center [396, 222] width 164 height 41
click at [462, 240] on li "4th step 5" at bounding box center [396, 222] width 164 height 41
click at [464, 240] on li "4th step 5" at bounding box center [396, 222] width 164 height 41
click at [468, 240] on li "4th step 5" at bounding box center [396, 222] width 164 height 41
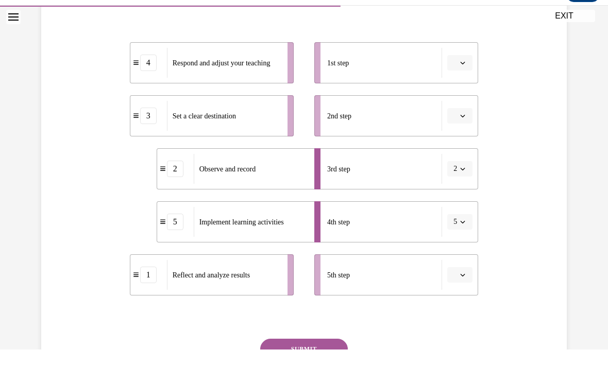
click at [465, 247] on ul "1st step 2nd step 3rd step 2 4th step 5 5th step" at bounding box center [391, 169] width 174 height 254
click at [469, 249] on ul "1st step 2nd step 3rd step 2 4th step 5 5th step" at bounding box center [391, 169] width 174 height 254
click at [467, 239] on li "4th step 5" at bounding box center [396, 222] width 164 height 41
click at [463, 243] on ul "1st step 2nd step 3rd step 2 4th step 5 5th step" at bounding box center [391, 169] width 174 height 254
click at [466, 247] on ul "1st step 2nd step 3rd step 2 4th step 5 5th step" at bounding box center [391, 169] width 174 height 254
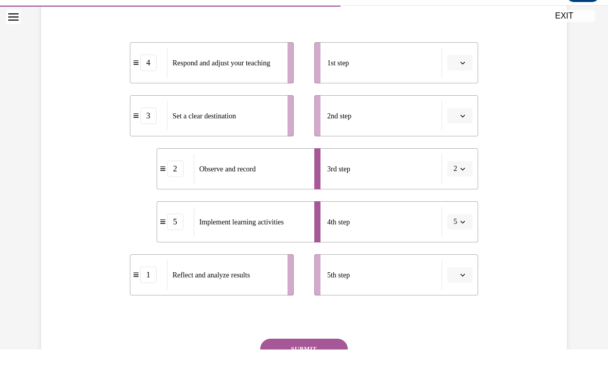
click at [461, 238] on li "4th step 5" at bounding box center [396, 222] width 164 height 41
click at [462, 243] on ul "1st step 2nd step 3rd step 2 4th step 5 5th step" at bounding box center [391, 169] width 174 height 254
click at [462, 248] on ul "1st step 2nd step 3rd step 2 4th step 5 5th step" at bounding box center [391, 169] width 174 height 254
click at [464, 229] on button "5" at bounding box center [459, 221] width 25 height 15
click at [467, 232] on li "4th step 5" at bounding box center [396, 222] width 164 height 41
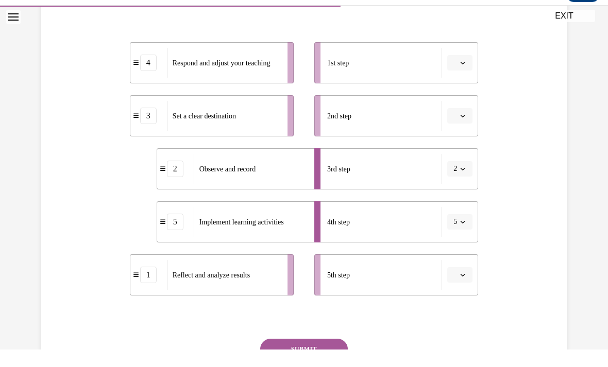
click at [466, 242] on li "4th step 5" at bounding box center [396, 222] width 164 height 41
click at [464, 239] on li "4th step 5" at bounding box center [396, 222] width 164 height 41
click at [466, 242] on li "4th step 5" at bounding box center [396, 222] width 164 height 41
click at [461, 244] on ul "1st step 2nd step 3rd step 2 4th step 5 5th step" at bounding box center [391, 169] width 174 height 254
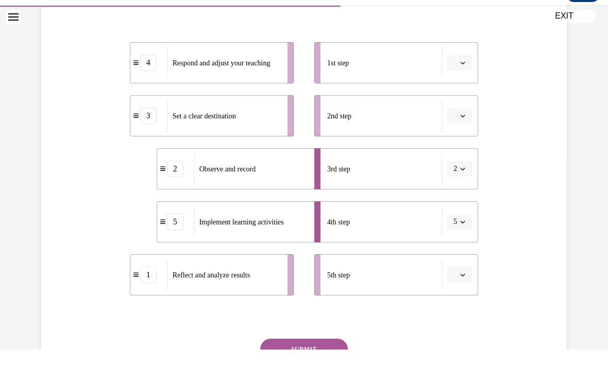
click at [464, 247] on ul "1st step 2nd step 3rd step 2 4th step 5 5th step" at bounding box center [391, 169] width 174 height 254
click at [466, 243] on ul "1st step 2nd step 3rd step 2 4th step 5 5th step" at bounding box center [391, 169] width 174 height 254
click at [465, 240] on li "4th step 5" at bounding box center [396, 222] width 164 height 41
click at [467, 246] on ul "1st step 2nd step 3rd step 2 4th step 5 5th step" at bounding box center [391, 169] width 174 height 254
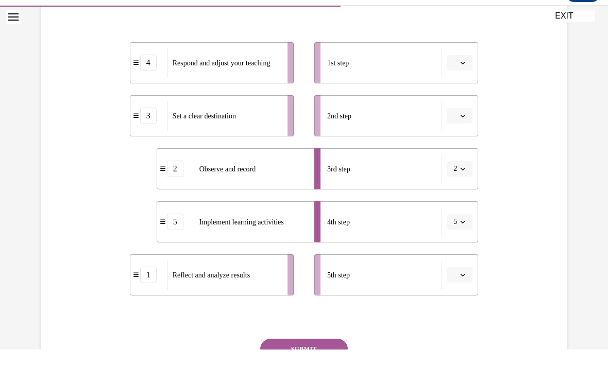
click at [464, 242] on li "4th step 5" at bounding box center [396, 222] width 164 height 41
click at [467, 241] on li "4th step 5" at bounding box center [396, 222] width 164 height 41
click at [465, 246] on ul "1st step 2nd step 3rd step 2 4th step 5 5th step" at bounding box center [391, 169] width 174 height 254
click at [530, 150] on div "Question 10/16 Put the steps of the assessment cycle in the right order! 4 Resp…" at bounding box center [304, 163] width 531 height 522
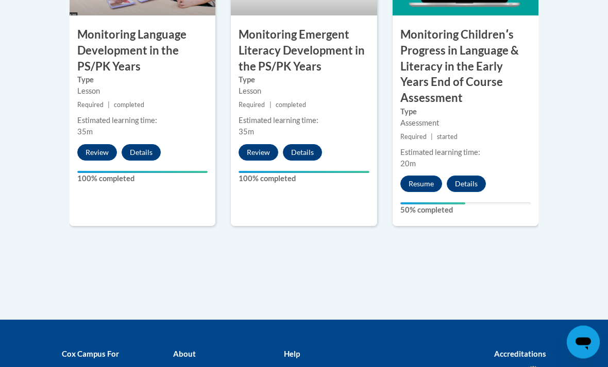
click at [430, 176] on button "Resume" at bounding box center [421, 184] width 42 height 16
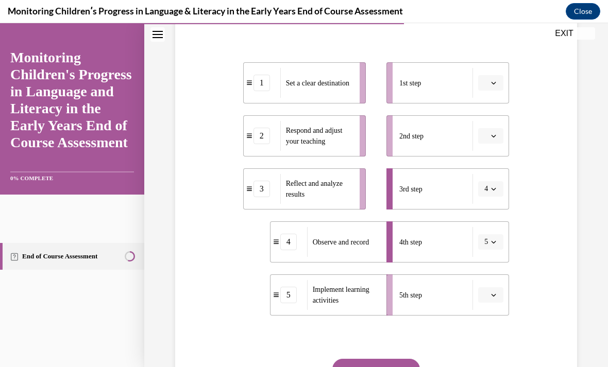
scroll to position [192, 0]
click at [491, 138] on span "button" at bounding box center [493, 134] width 7 height 7
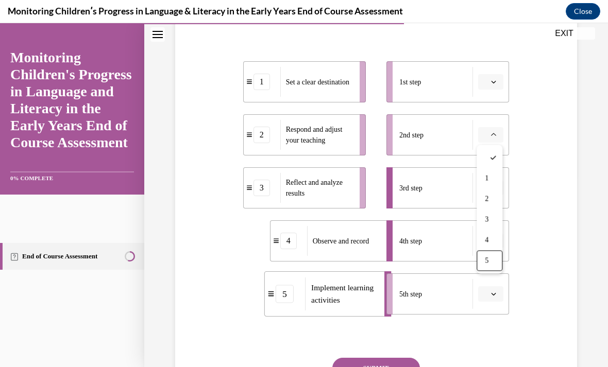
click at [493, 263] on div "5" at bounding box center [490, 261] width 26 height 21
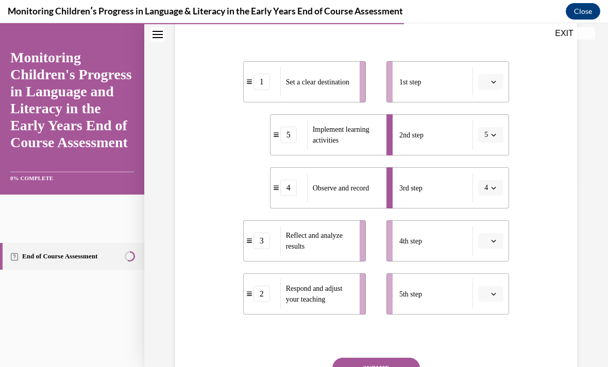
click at [7, 265] on link "End of Course Assessment" at bounding box center [72, 256] width 144 height 27
click at [495, 138] on span "button" at bounding box center [493, 134] width 7 height 7
click at [490, 204] on div "2" at bounding box center [488, 199] width 26 height 21
click at [490, 138] on span "button" at bounding box center [493, 134] width 7 height 7
click at [536, 152] on div "Question 10/16 Put the steps of the assessment cycle in the right order! 1 Set …" at bounding box center [376, 182] width 407 height 522
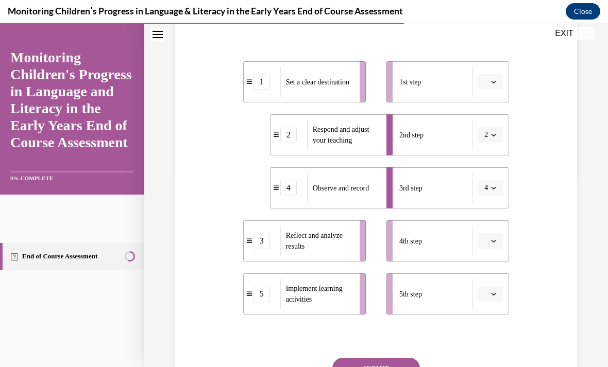
click at [493, 141] on button "2" at bounding box center [490, 134] width 25 height 15
click at [489, 258] on div "5" at bounding box center [488, 261] width 26 height 21
click at [346, 169] on li "4 Observe and record" at bounding box center [331, 188] width 123 height 41
click at [287, 168] on li "4 Observe and record" at bounding box center [331, 188] width 123 height 41
click at [489, 238] on button "button" at bounding box center [490, 240] width 25 height 15
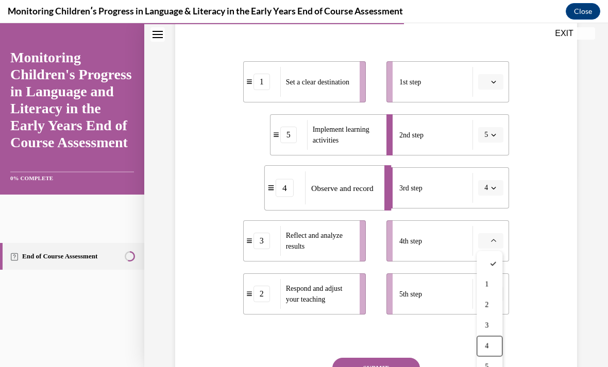
click at [493, 343] on div "4" at bounding box center [490, 347] width 26 height 21
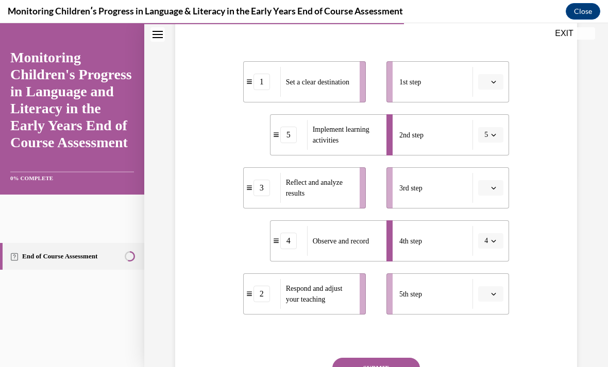
click at [491, 243] on icon "button" at bounding box center [493, 241] width 5 height 5
click at [489, 307] on div "2" at bounding box center [488, 305] width 26 height 21
click at [330, 224] on li "2 Respond and adjust your teaching" at bounding box center [331, 241] width 123 height 41
click at [496, 295] on icon "button" at bounding box center [493, 294] width 5 height 5
click at [493, 254] on div "4" at bounding box center [490, 251] width 26 height 21
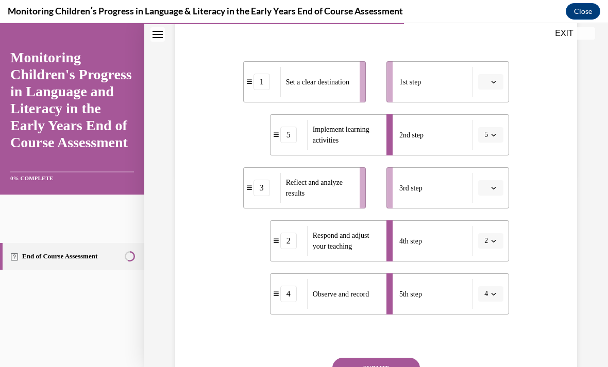
click at [494, 193] on button "button" at bounding box center [490, 187] width 25 height 15
click at [492, 290] on div "4" at bounding box center [490, 293] width 26 height 21
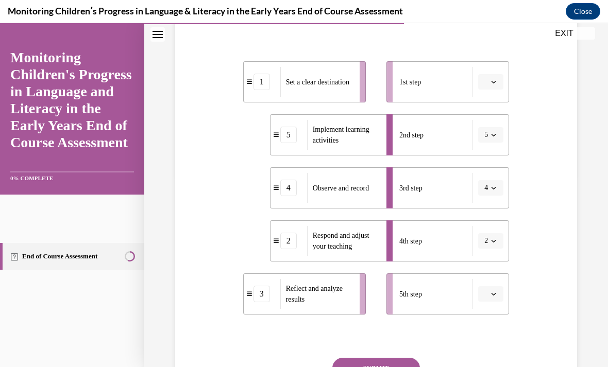
click at [497, 294] on span "button" at bounding box center [493, 294] width 7 height 7
click at [494, 229] on div "3" at bounding box center [490, 230] width 26 height 21
click at [497, 292] on span "button" at bounding box center [493, 294] width 7 height 7
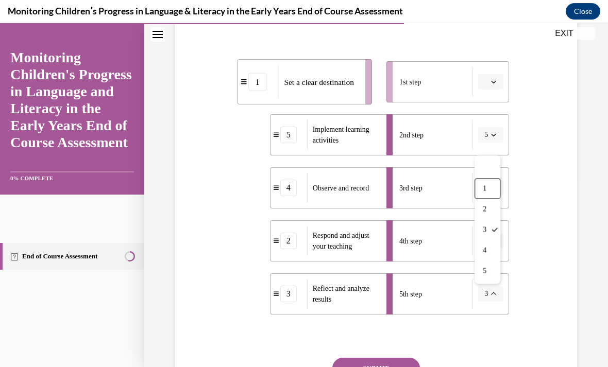
click at [489, 189] on div "1" at bounding box center [488, 189] width 26 height 21
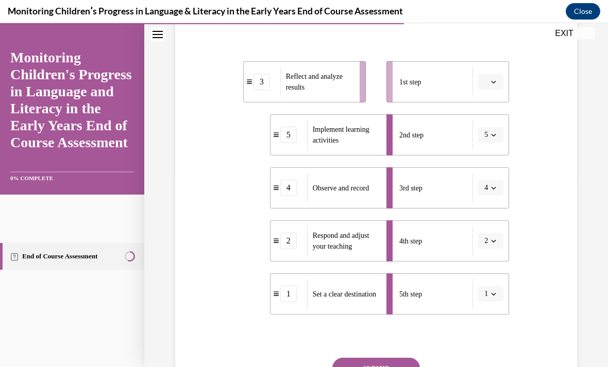
click at [494, 302] on button "1" at bounding box center [490, 294] width 25 height 15
click at [523, 325] on div "Question 10/16 Put the steps of the assessment cycle in the right order! 3 Refl…" at bounding box center [376, 182] width 407 height 522
click at [498, 80] on button "button" at bounding box center [490, 81] width 25 height 15
click at [492, 189] on div "4" at bounding box center [490, 187] width 26 height 21
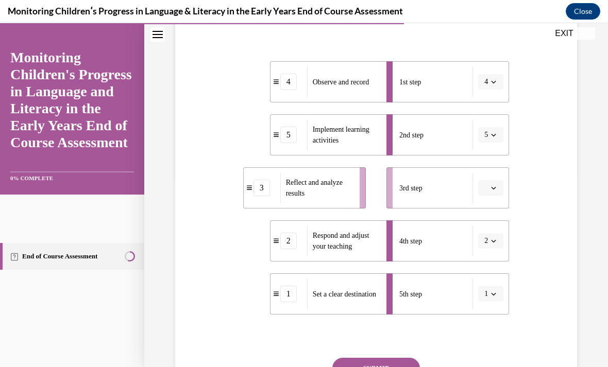
click at [493, 291] on span "button" at bounding box center [493, 294] width 7 height 7
click at [495, 187] on icon at bounding box center [495, 189] width 6 height 6
click at [494, 296] on icon "button" at bounding box center [493, 294] width 5 height 5
click at [495, 208] on div "2" at bounding box center [488, 209] width 26 height 21
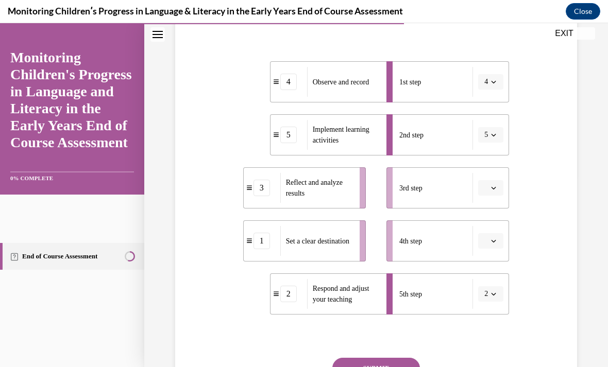
click at [496, 298] on button "2" at bounding box center [490, 294] width 25 height 15
click at [513, 333] on div "Question 10/16 Put the steps of the assessment cycle in the right order! 4 Obse…" at bounding box center [376, 182] width 407 height 522
click at [497, 238] on span "button" at bounding box center [493, 241] width 7 height 7
click at [493, 286] on div "1" at bounding box center [490, 285] width 26 height 21
click at [302, 85] on div "4" at bounding box center [289, 82] width 37 height 16
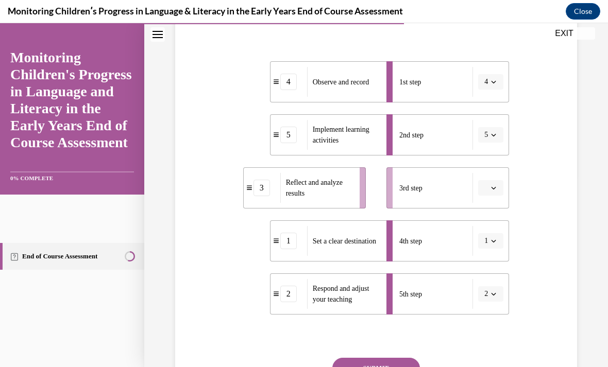
click at [491, 238] on span "button" at bounding box center [493, 241] width 7 height 7
click at [495, 365] on div "5" at bounding box center [488, 367] width 26 height 21
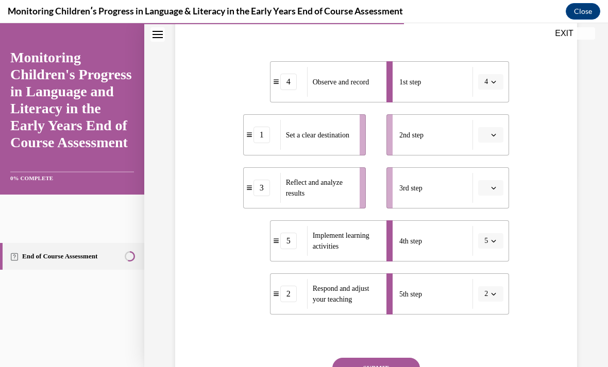
click at [489, 82] on button "4" at bounding box center [490, 81] width 25 height 15
click at [488, 126] on div "1" at bounding box center [488, 125] width 26 height 21
click at [494, 241] on icon "button" at bounding box center [493, 241] width 5 height 5
click at [489, 303] on div "2" at bounding box center [488, 305] width 26 height 21
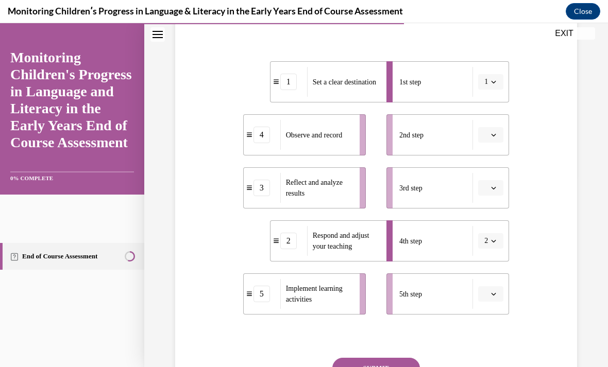
click at [496, 292] on icon "button" at bounding box center [493, 294] width 5 height 5
click at [489, 211] on span "2" at bounding box center [487, 210] width 4 height 8
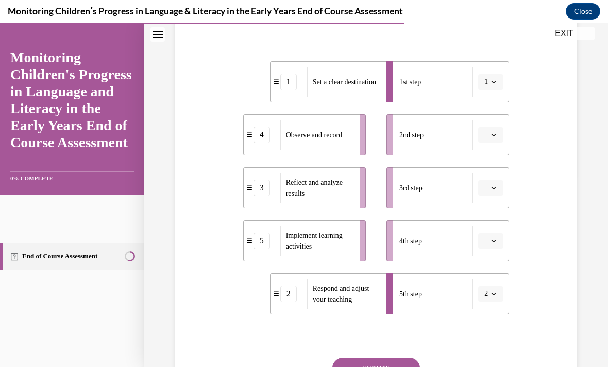
click at [491, 238] on span "button" at bounding box center [493, 241] width 7 height 7
click at [492, 305] on div "2" at bounding box center [490, 305] width 26 height 21
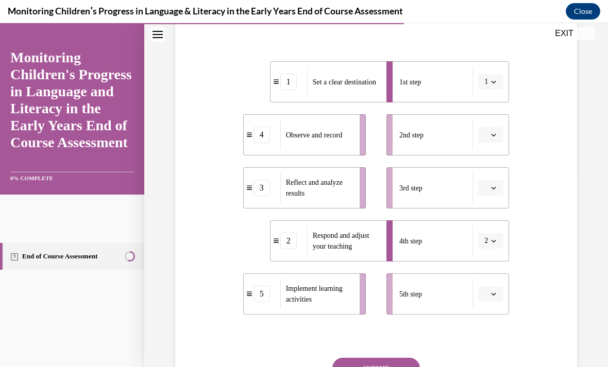
click at [498, 131] on button "button" at bounding box center [490, 134] width 25 height 15
click at [494, 176] on div "1" at bounding box center [490, 179] width 26 height 21
click at [488, 75] on button "button" at bounding box center [490, 81] width 25 height 15
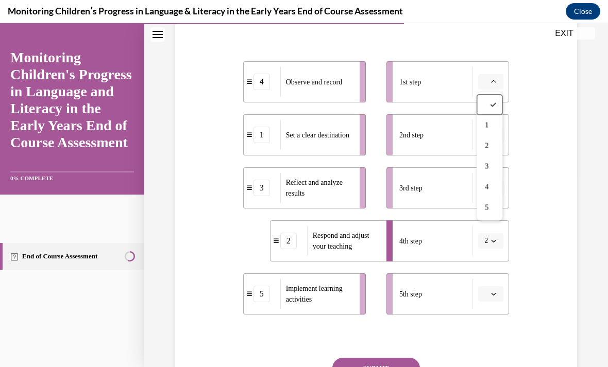
click at [494, 120] on div "1" at bounding box center [490, 125] width 26 height 21
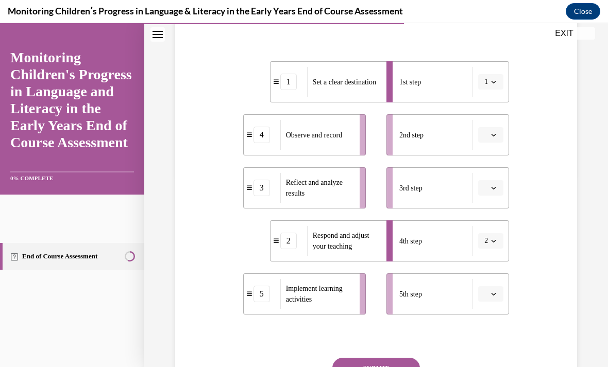
click at [493, 135] on icon "button" at bounding box center [493, 134] width 5 height 5
click at [486, 258] on span "5" at bounding box center [487, 261] width 4 height 8
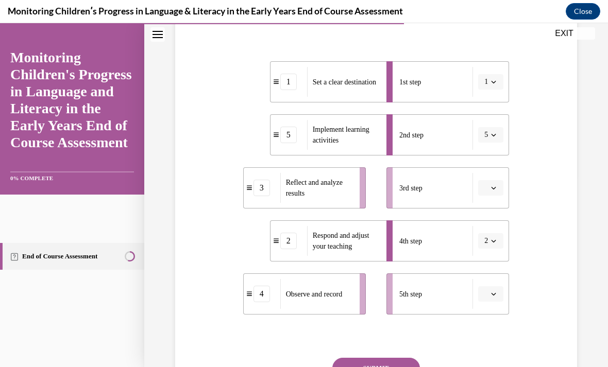
click at [495, 180] on button "button" at bounding box center [490, 187] width 25 height 15
click at [495, 289] on div "4" at bounding box center [490, 293] width 26 height 21
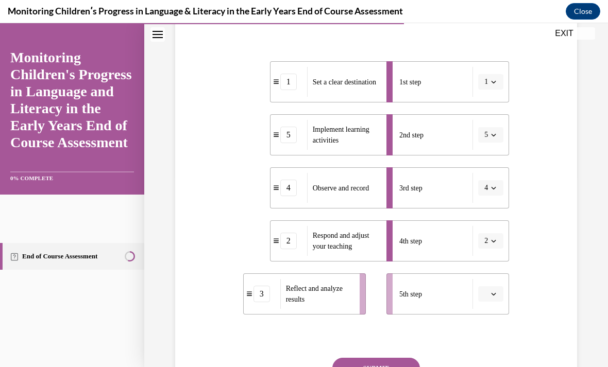
click at [493, 239] on icon "button" at bounding box center [493, 241] width 5 height 5
click at [489, 325] on div "3" at bounding box center [488, 326] width 26 height 21
click at [503, 287] on button "button" at bounding box center [490, 294] width 25 height 15
click at [493, 299] on button "button" at bounding box center [490, 294] width 25 height 15
click at [493, 298] on button "button" at bounding box center [490, 294] width 25 height 15
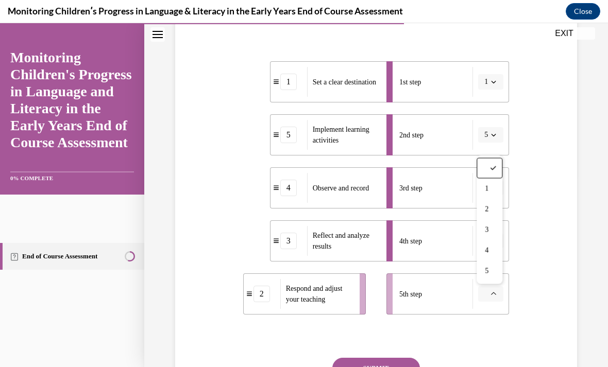
click at [490, 216] on div "2" at bounding box center [490, 209] width 26 height 21
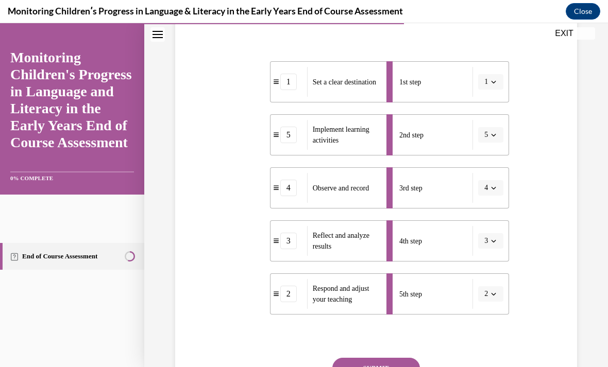
click at [294, 132] on div "5" at bounding box center [288, 135] width 16 height 16
click at [285, 135] on div "5" at bounding box center [288, 135] width 16 height 16
click at [286, 135] on div "5" at bounding box center [288, 135] width 16 height 16
click at [387, 367] on button "SUBMIT" at bounding box center [376, 368] width 88 height 21
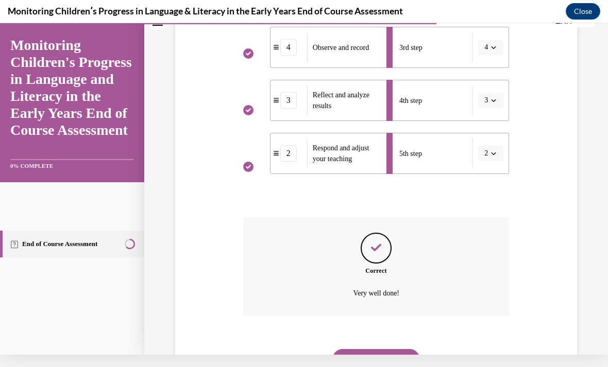
scroll to position [325, 0]
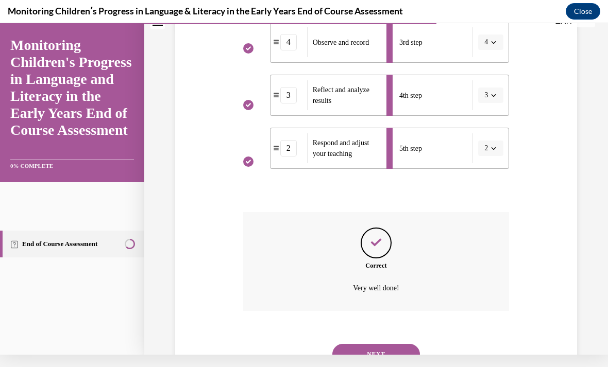
click at [373, 366] on div "SUBMIT NEXT" at bounding box center [376, 354] width 266 height 54
click at [428, 334] on div "NEXT" at bounding box center [376, 354] width 266 height 41
click at [362, 344] on button "NEXT" at bounding box center [376, 354] width 88 height 21
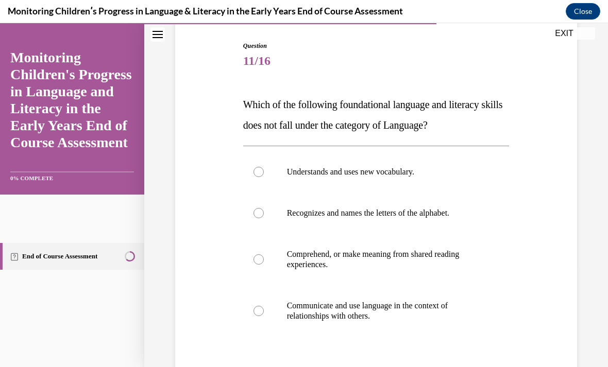
scroll to position [102, 0]
click at [271, 259] on label "Comprehend, or make meaning from shared reading experiences." at bounding box center [376, 260] width 266 height 52
click at [264, 259] on input "Comprehend, or make meaning from shared reading experiences." at bounding box center [259, 260] width 10 height 10
radio input "true"
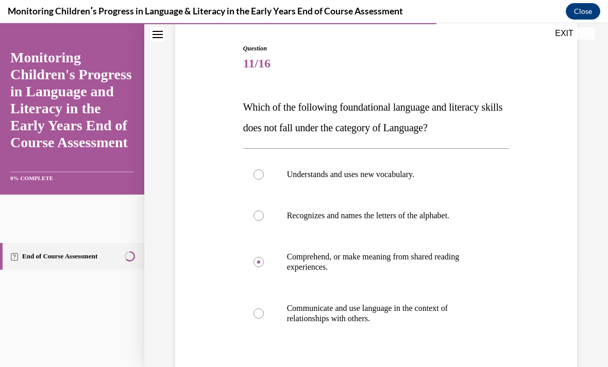
click at [305, 222] on label "Recognizes and names the letters of the alphabet." at bounding box center [376, 215] width 266 height 41
click at [264, 221] on input "Recognizes and names the letters of the alphabet." at bounding box center [259, 216] width 10 height 10
radio input "true"
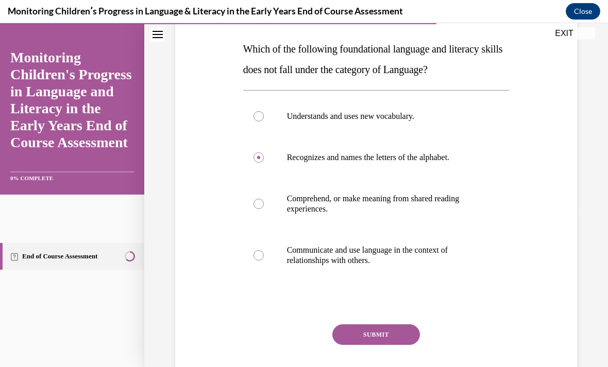
click at [379, 339] on button "SUBMIT" at bounding box center [376, 335] width 88 height 21
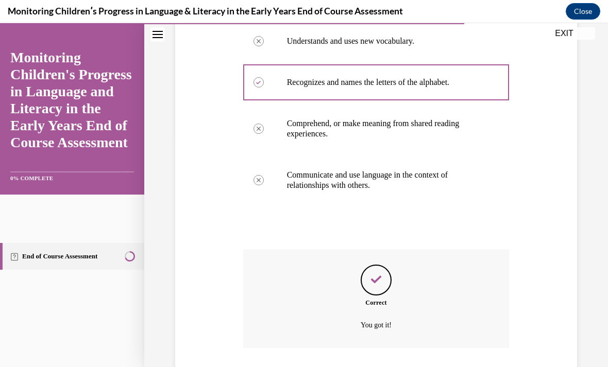
scroll to position [258, 0]
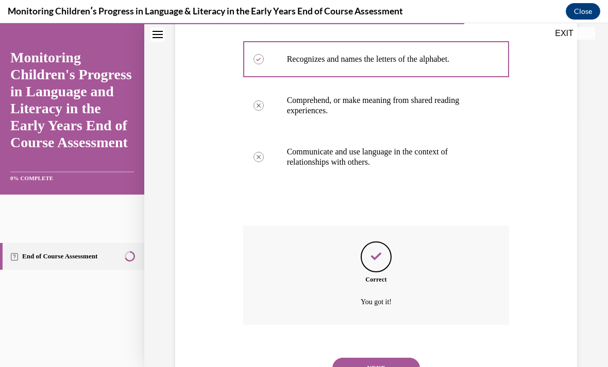
click at [386, 365] on button "NEXT" at bounding box center [376, 368] width 88 height 21
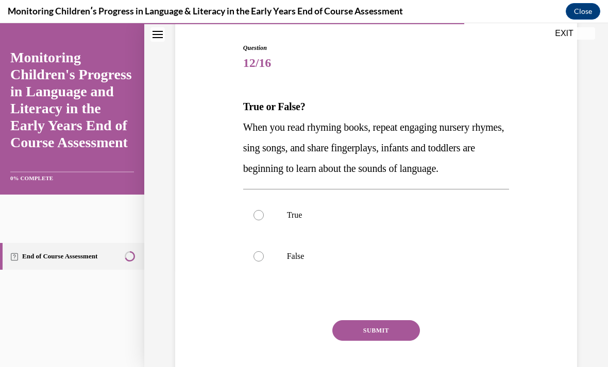
scroll to position [101, 0]
click at [440, 220] on p "True" at bounding box center [385, 215] width 197 height 10
click at [264, 220] on input "True" at bounding box center [259, 215] width 10 height 10
radio input "true"
click at [392, 341] on button "SUBMIT" at bounding box center [376, 330] width 88 height 21
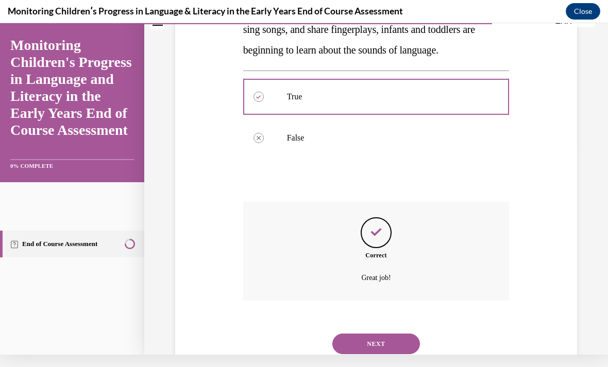
scroll to position [216, 0]
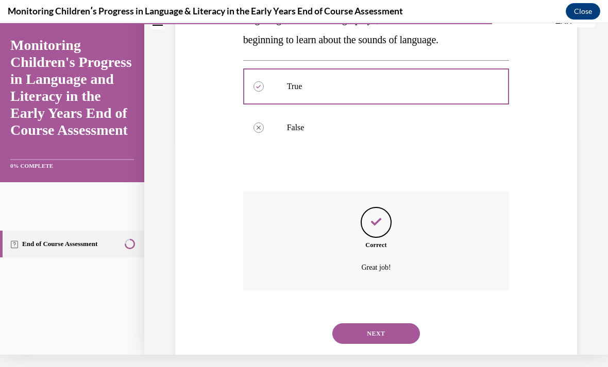
click at [403, 339] on button "NEXT" at bounding box center [376, 334] width 88 height 21
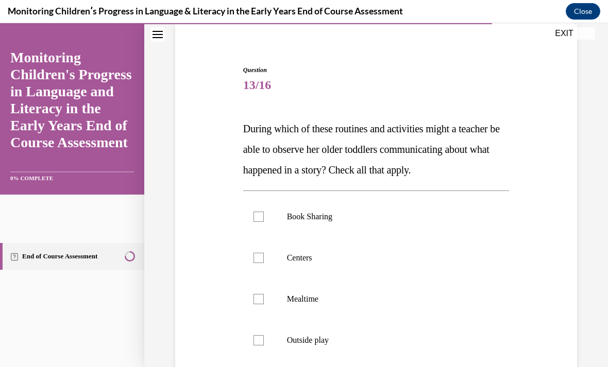
scroll to position [1171, 0]
click at [290, 222] on p "Book Sharing" at bounding box center [385, 217] width 197 height 10
click at [264, 222] on input "Book Sharing" at bounding box center [259, 217] width 10 height 10
checkbox input "true"
click at [282, 275] on label "Centers" at bounding box center [376, 258] width 266 height 41
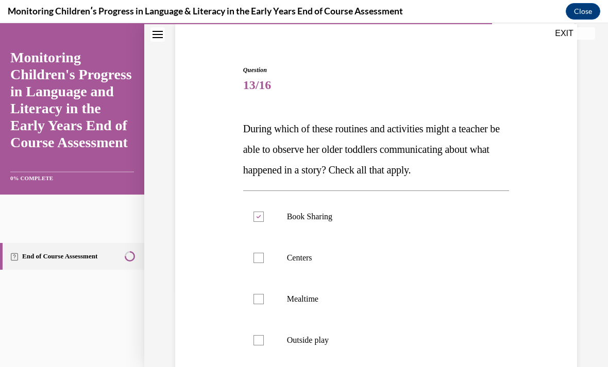
click at [264, 263] on input "Centers" at bounding box center [259, 258] width 10 height 10
checkbox input "true"
click at [287, 320] on label "Mealtime" at bounding box center [376, 299] width 266 height 41
click at [264, 305] on input "Mealtime" at bounding box center [259, 299] width 10 height 10
checkbox input "true"
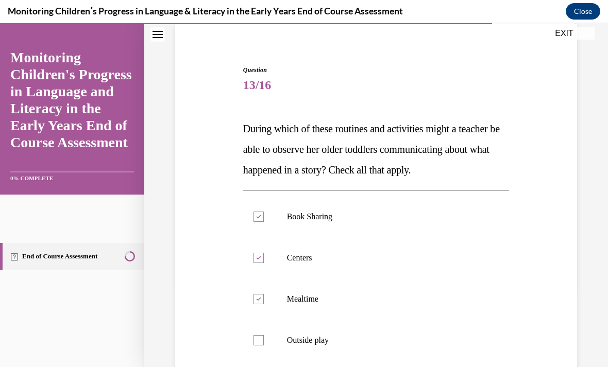
click at [276, 356] on label "Outside play" at bounding box center [376, 340] width 266 height 41
click at [264, 346] on input "Outside play" at bounding box center [259, 341] width 10 height 10
checkbox input "true"
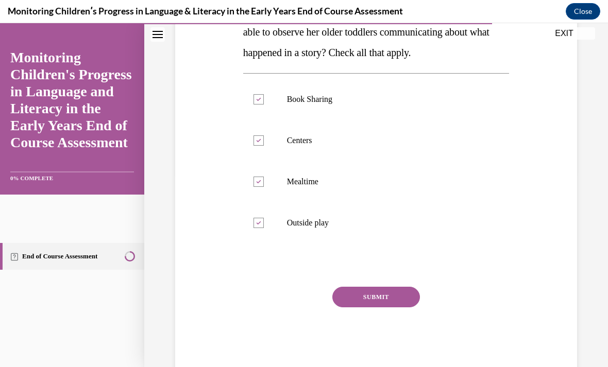
click at [355, 308] on button "SUBMIT" at bounding box center [376, 297] width 88 height 21
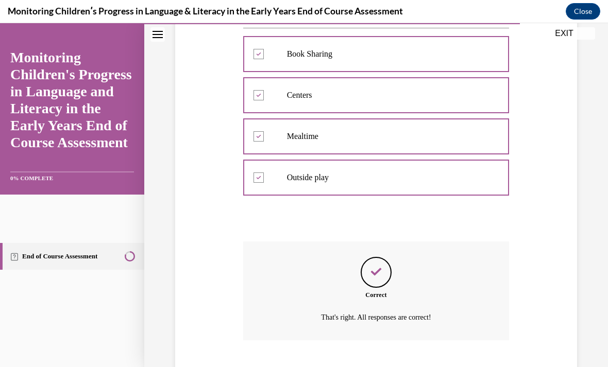
scroll to position [278, 0]
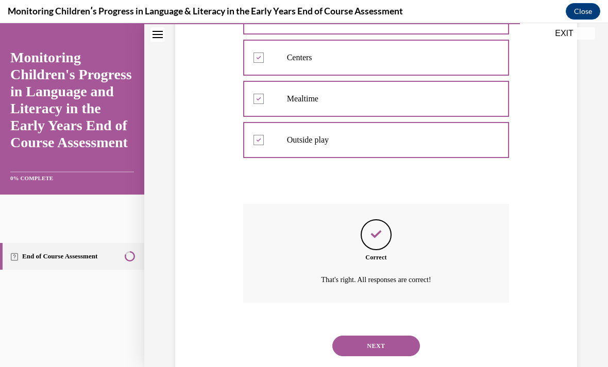
click at [394, 349] on button "NEXT" at bounding box center [376, 346] width 88 height 21
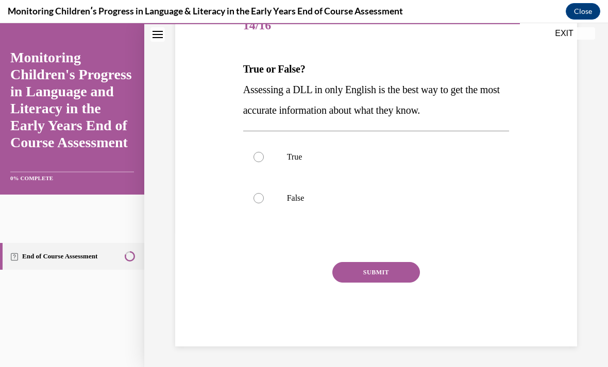
scroll to position [92, 0]
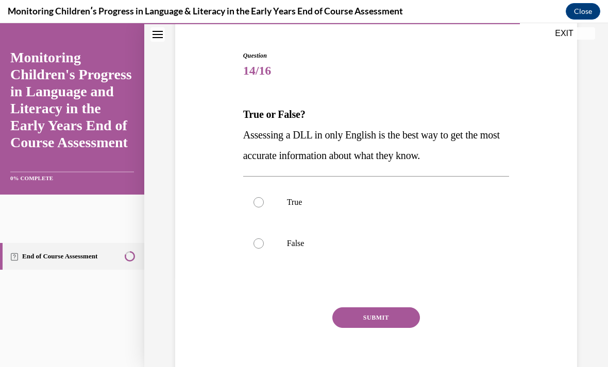
click at [317, 253] on label "False" at bounding box center [376, 243] width 266 height 41
click at [264, 249] on input "False" at bounding box center [259, 244] width 10 height 10
radio input "true"
click at [368, 308] on button "SUBMIT" at bounding box center [376, 318] width 88 height 21
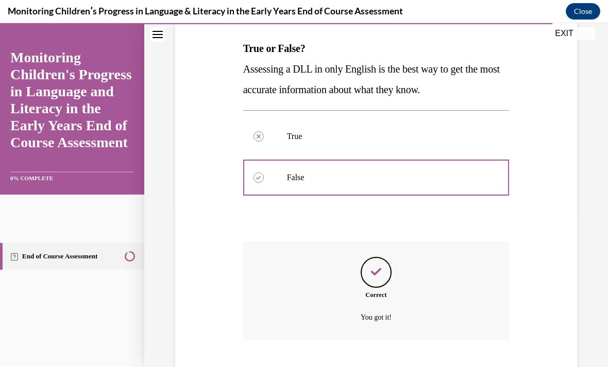
scroll to position [175, 0]
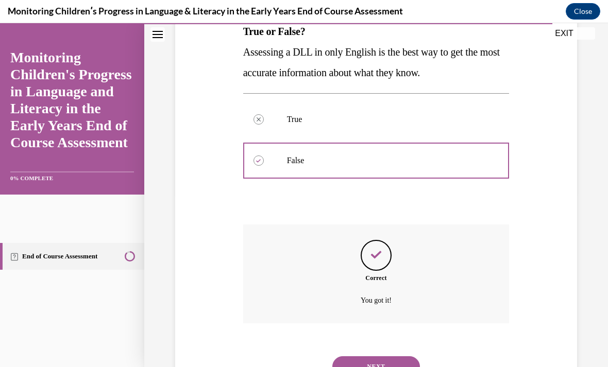
click at [367, 361] on button "NEXT" at bounding box center [376, 367] width 88 height 21
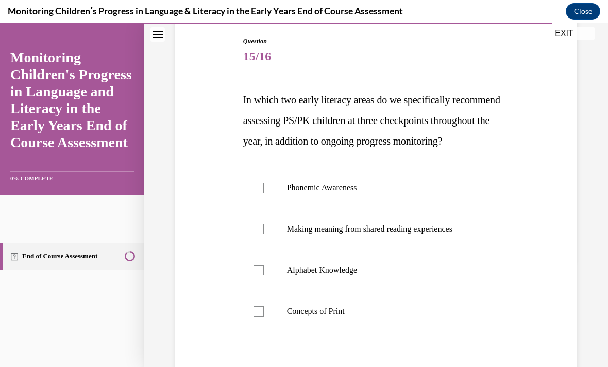
scroll to position [110, 0]
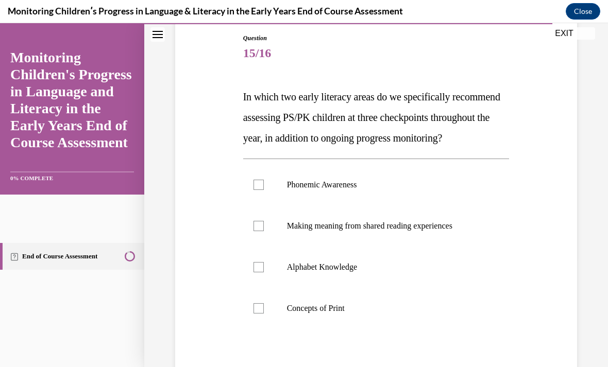
click at [349, 273] on p "Alphabet Knowledge" at bounding box center [385, 267] width 197 height 10
click at [264, 273] on input "Alphabet Knowledge" at bounding box center [259, 267] width 10 height 10
checkbox input "true"
click at [313, 206] on label "Phonemic Awareness" at bounding box center [376, 184] width 266 height 41
click at [264, 190] on input "Phonemic Awareness" at bounding box center [259, 185] width 10 height 10
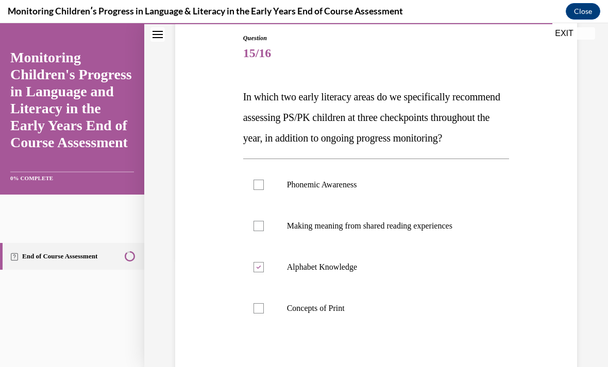
checkbox input "true"
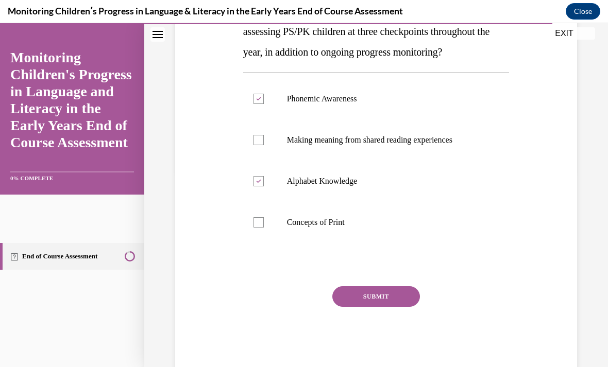
scroll to position [195, 0]
click at [389, 308] on button "SUBMIT" at bounding box center [376, 297] width 88 height 21
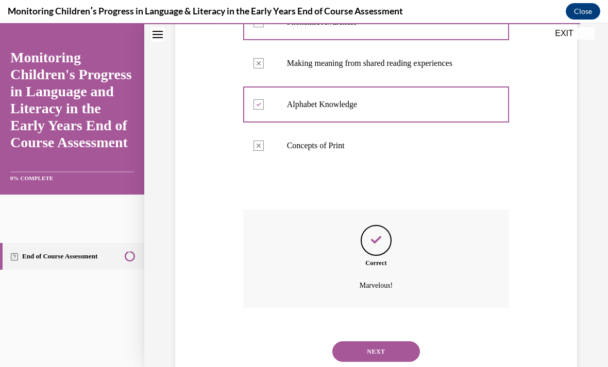
scroll to position [278, 0]
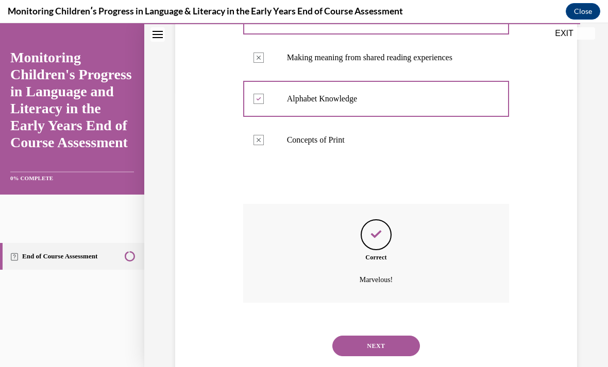
click at [388, 357] on button "NEXT" at bounding box center [376, 346] width 88 height 21
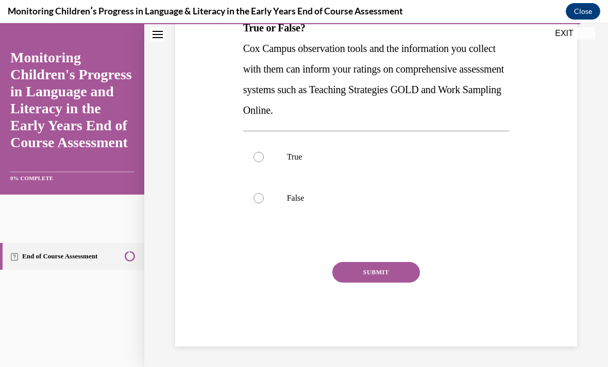
scroll to position [115, 0]
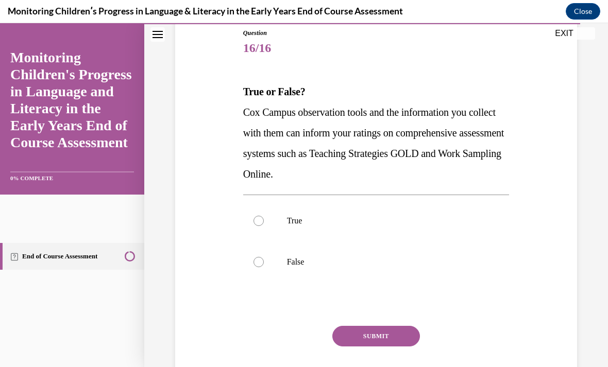
click at [345, 206] on label "True" at bounding box center [376, 220] width 266 height 41
click at [264, 216] on input "True" at bounding box center [259, 221] width 10 height 10
radio input "true"
click at [394, 345] on button "SUBMIT" at bounding box center [376, 336] width 88 height 21
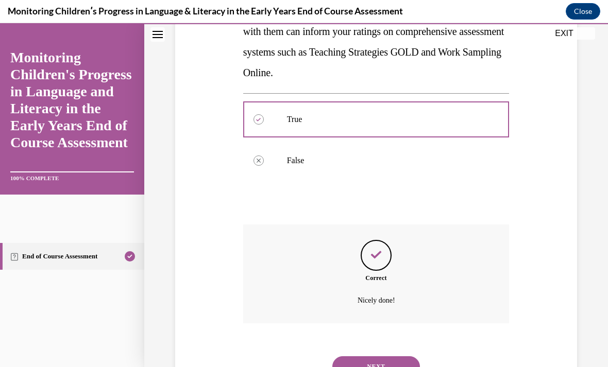
scroll to position [216, 0]
click at [377, 357] on button "NEXT" at bounding box center [376, 367] width 88 height 21
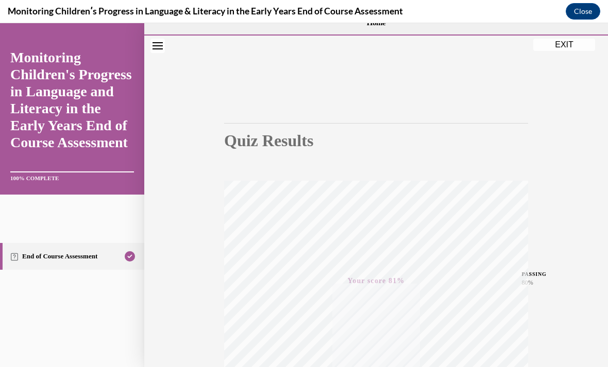
scroll to position [20, 0]
click at [565, 46] on button "EXIT" at bounding box center [564, 45] width 62 height 12
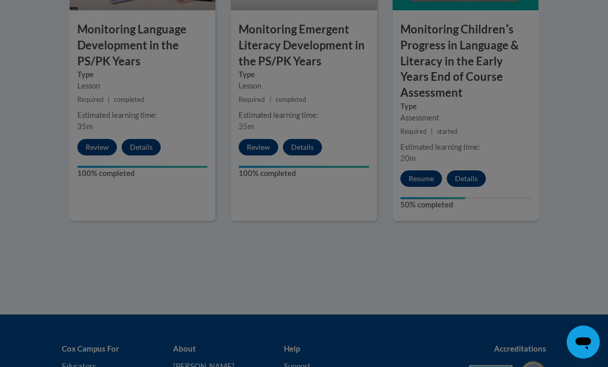
scroll to position [1106, 0]
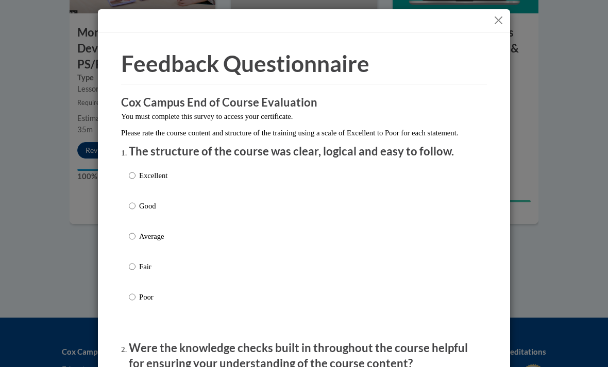
click at [503, 24] on button "Close" at bounding box center [498, 20] width 13 height 13
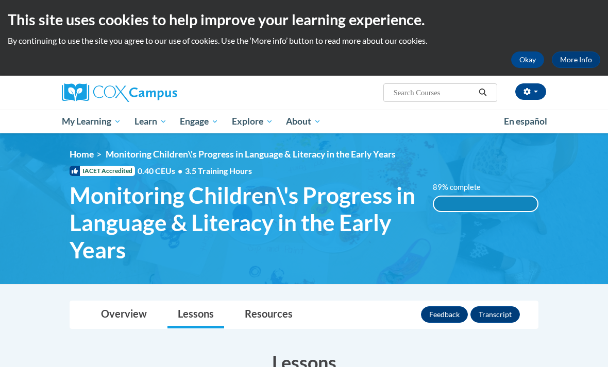
scroll to position [1, 0]
click at [0, 0] on link "Certificates" at bounding box center [0, 0] width 0 height 0
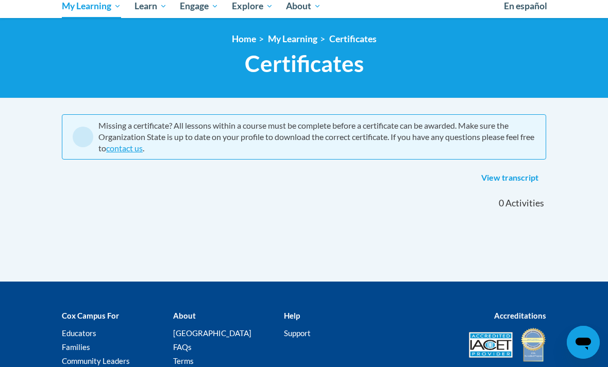
scroll to position [116, 0]
click at [516, 184] on link "View transcript" at bounding box center [510, 179] width 73 height 16
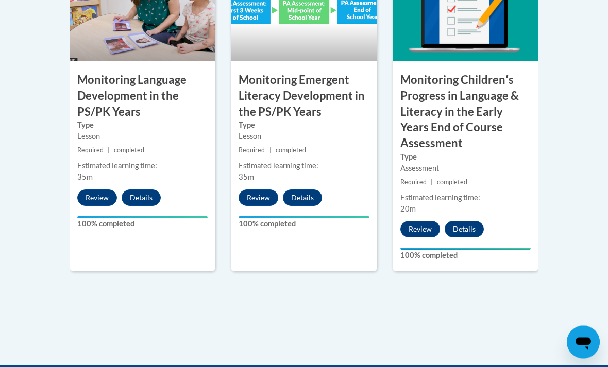
scroll to position [1073, 0]
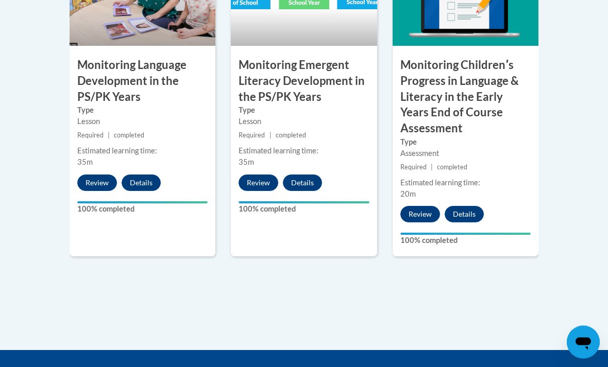
click at [471, 207] on button "Details" at bounding box center [464, 215] width 39 height 16
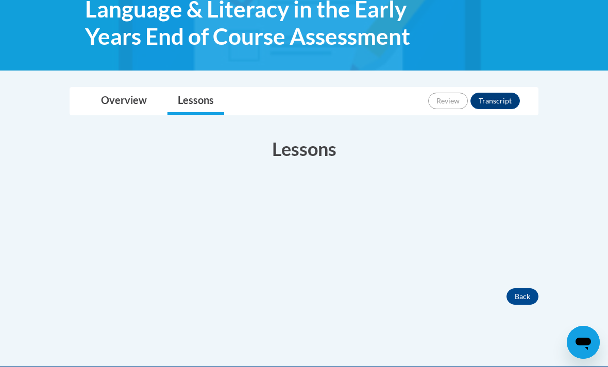
scroll to position [209, 0]
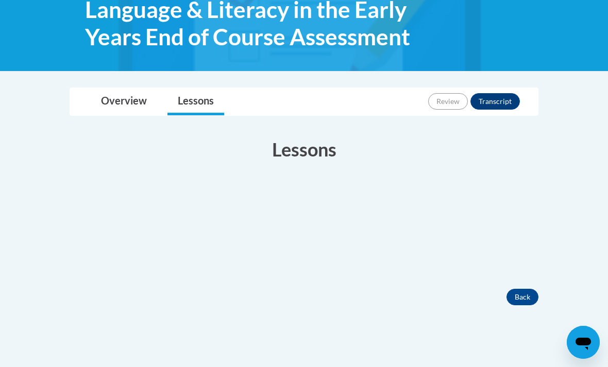
click at [527, 296] on button "Back" at bounding box center [523, 297] width 32 height 16
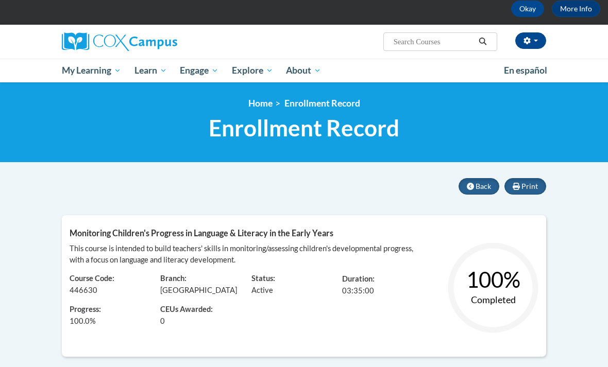
scroll to position [48, 0]
